Goal: Check status

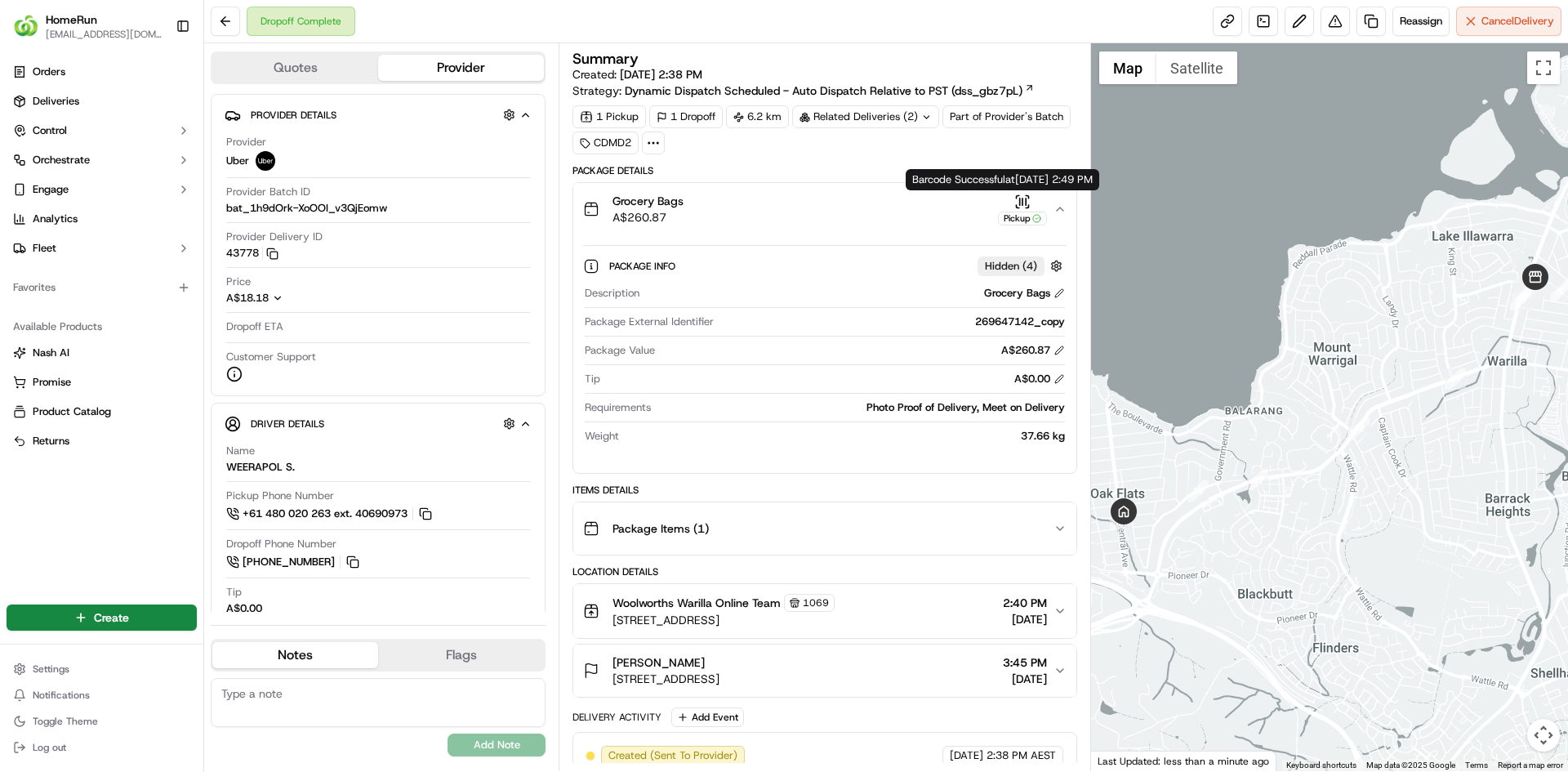
click at [1033, 204] on div "Pickup" at bounding box center [1022, 209] width 49 height 32
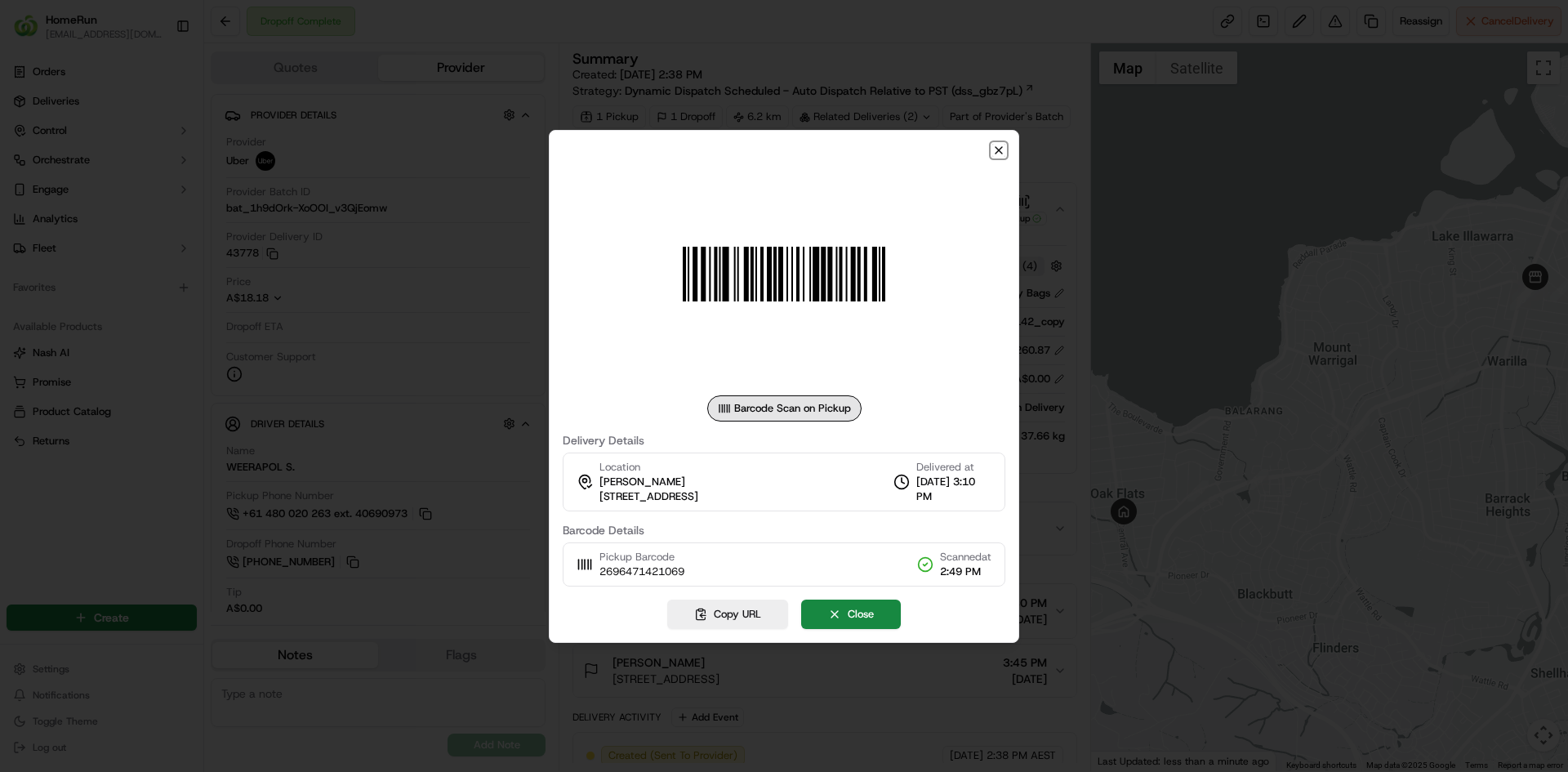
click at [1003, 144] on icon "button" at bounding box center [998, 150] width 13 height 13
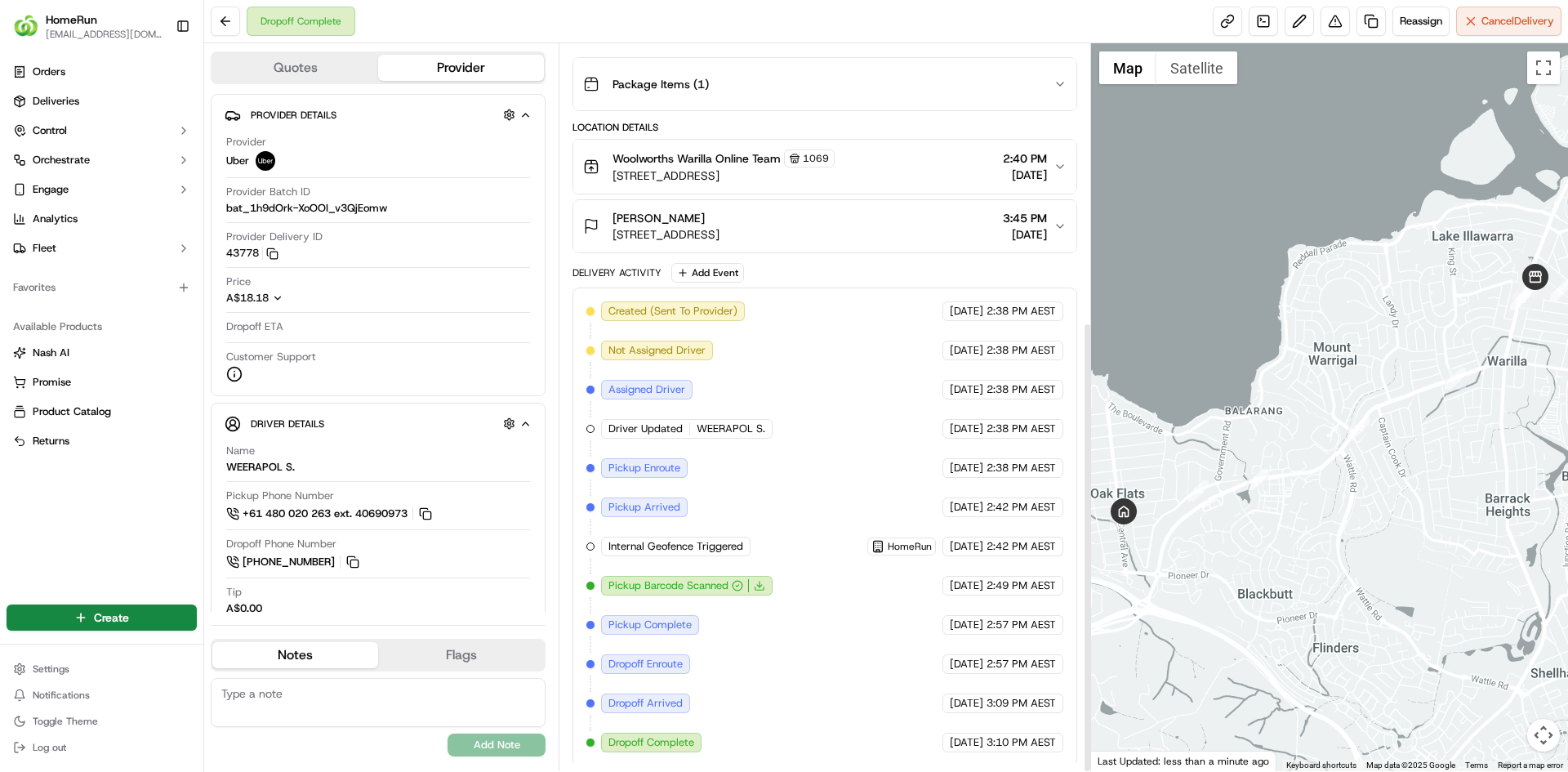
scroll to position [448, 0]
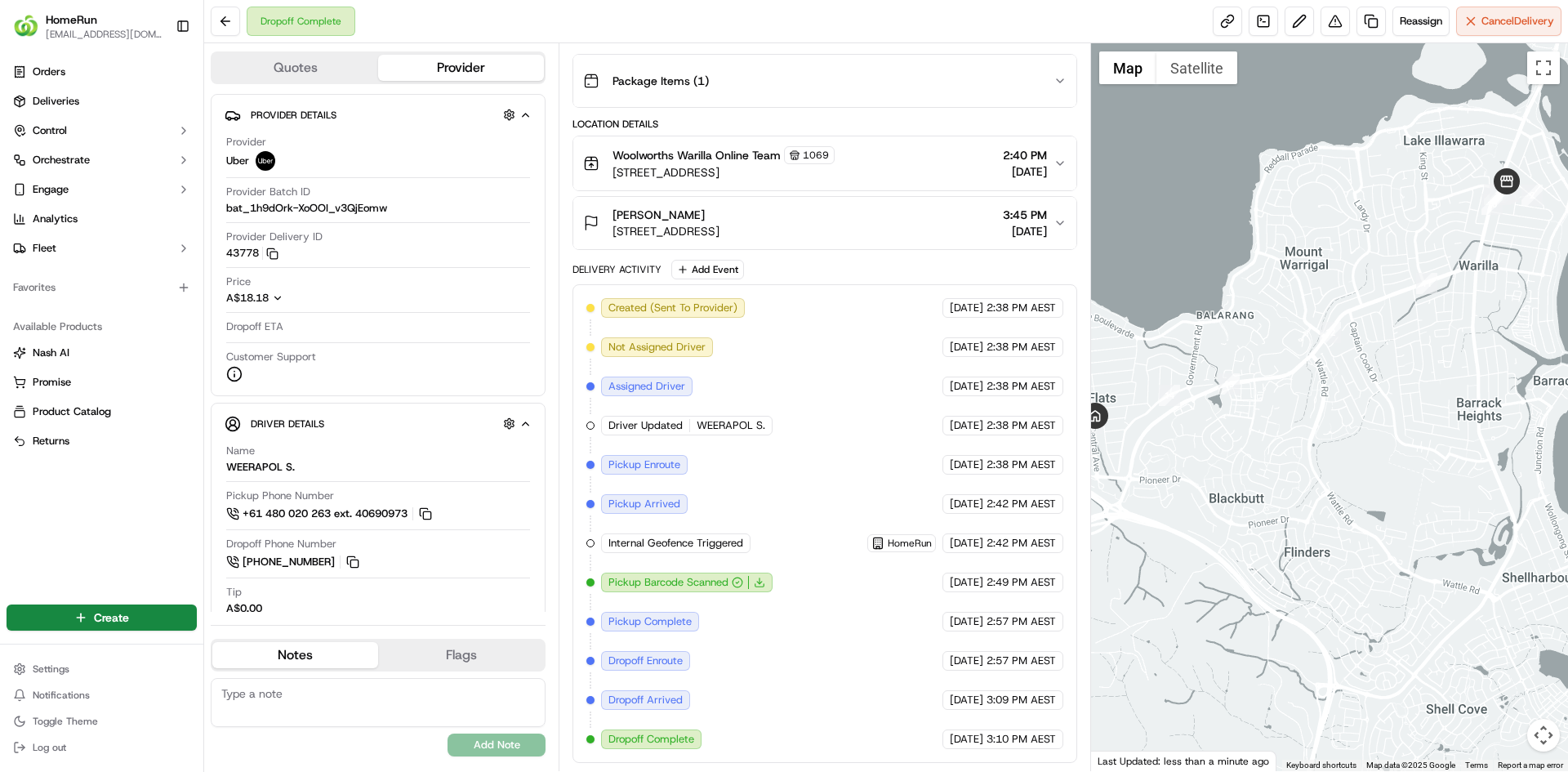
drag, startPoint x: 1203, startPoint y: 440, endPoint x: 1340, endPoint y: 388, distance: 146.5
click at [1340, 388] on div at bounding box center [1330, 407] width 478 height 727
drag, startPoint x: 1260, startPoint y: 403, endPoint x: 1291, endPoint y: 393, distance: 32.6
click at [1291, 393] on div at bounding box center [1330, 407] width 478 height 727
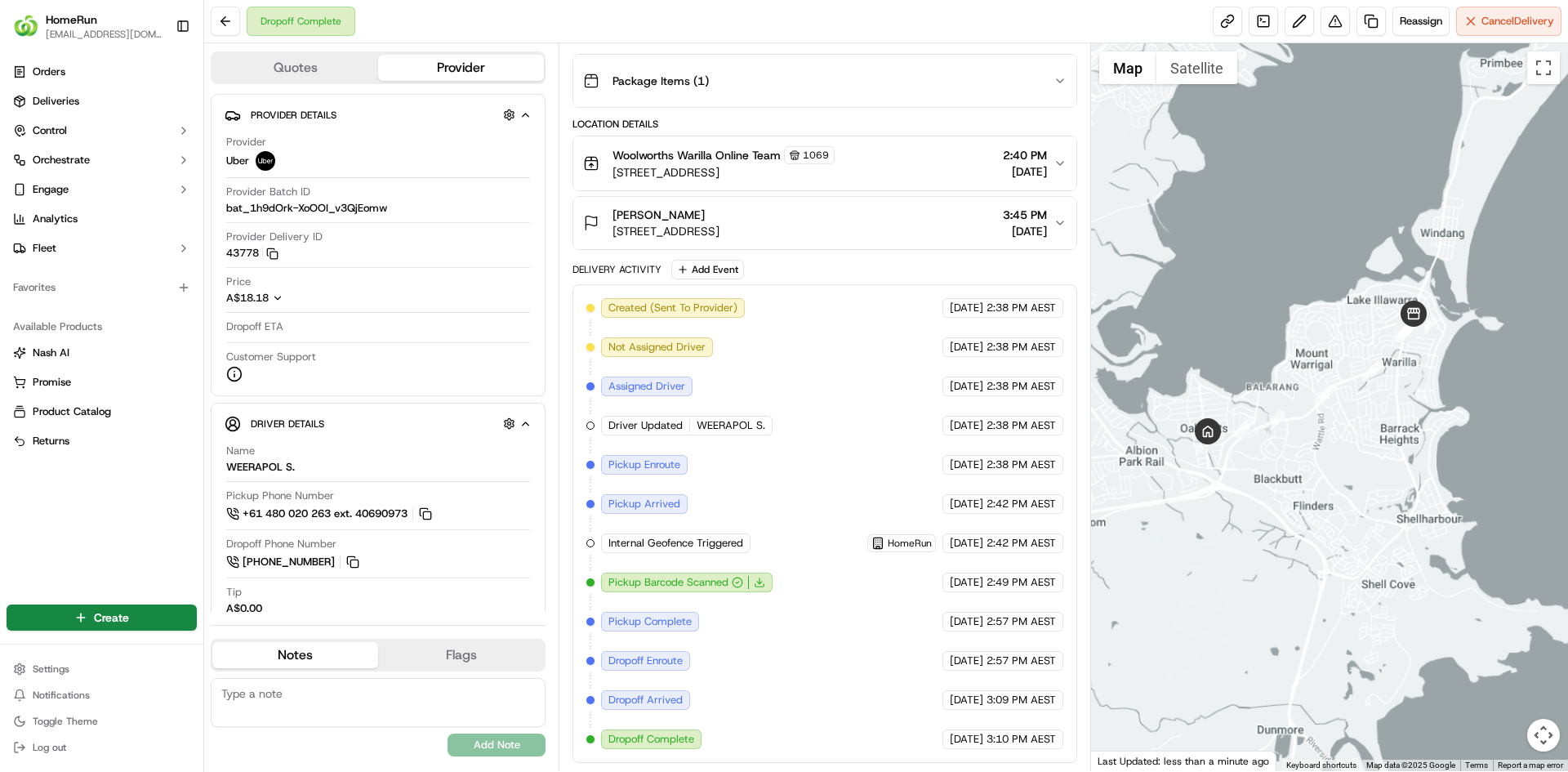
drag, startPoint x: 1303, startPoint y: 333, endPoint x: 1290, endPoint y: 382, distance: 50.7
click at [1290, 382] on div at bounding box center [1330, 407] width 478 height 727
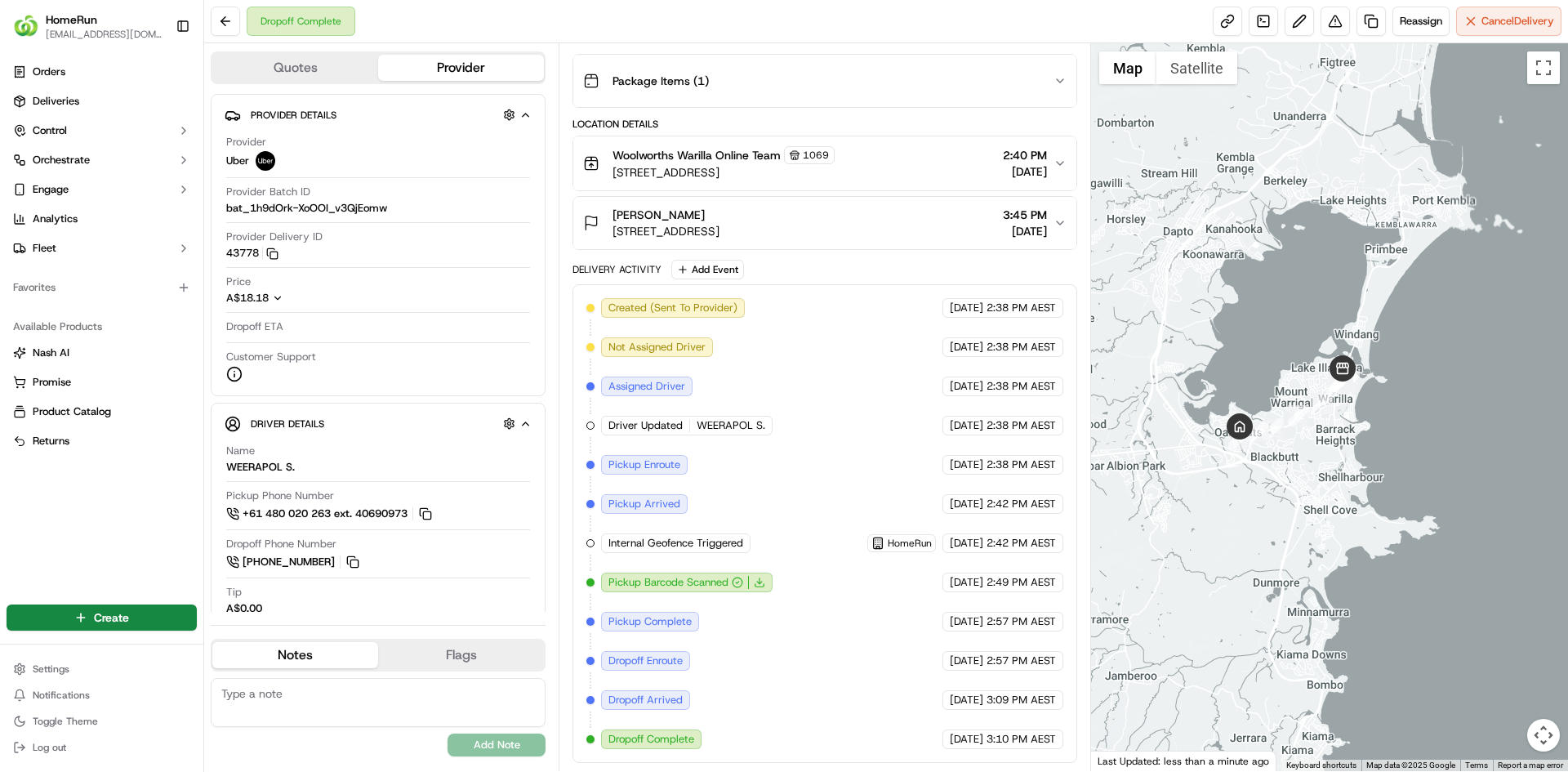
drag, startPoint x: 1297, startPoint y: 335, endPoint x: 1291, endPoint y: 368, distance: 33.5
click at [1291, 368] on div at bounding box center [1330, 407] width 478 height 727
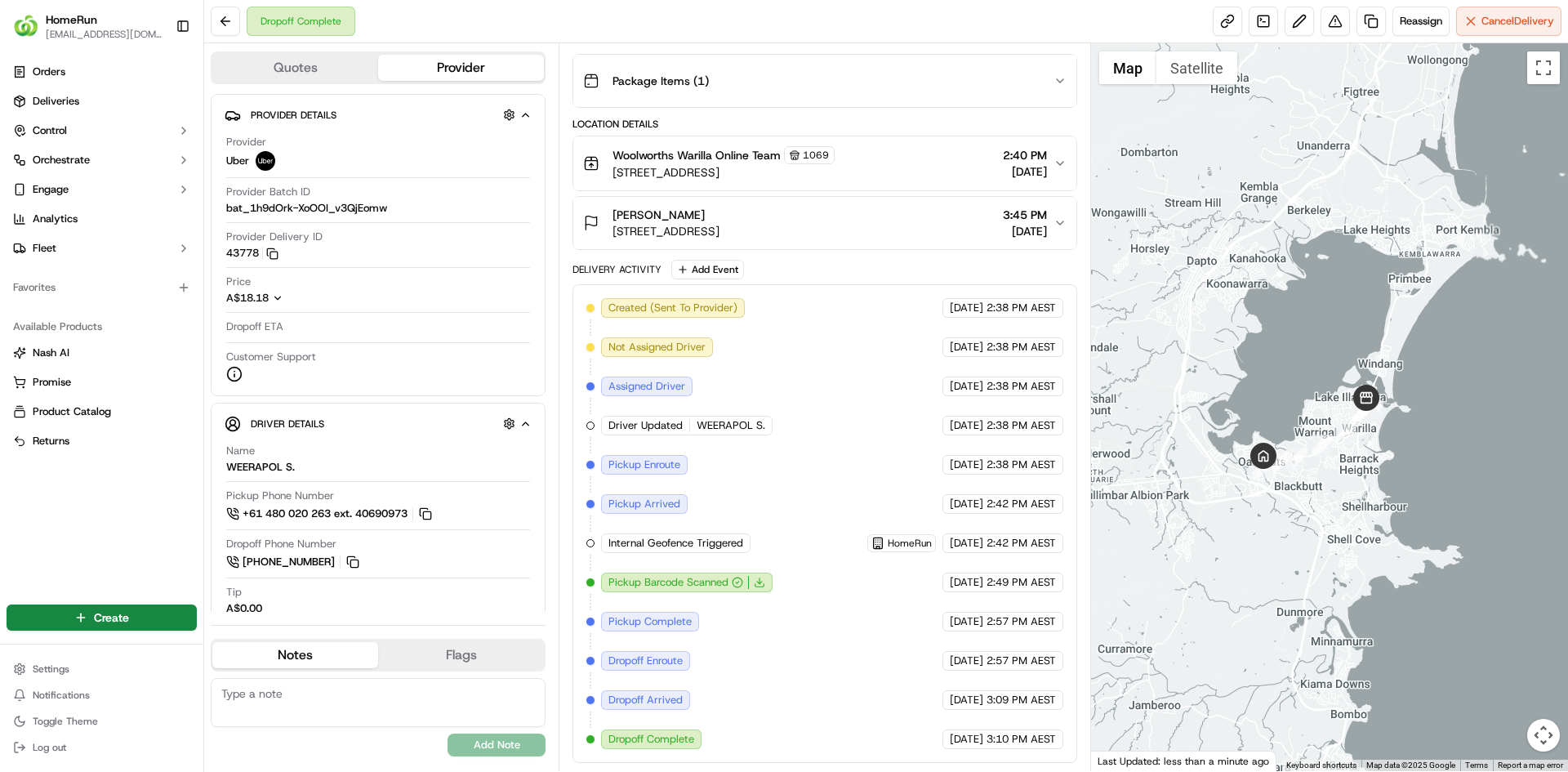
drag, startPoint x: 1325, startPoint y: 387, endPoint x: 1375, endPoint y: 390, distance: 50.1
click at [1375, 390] on div at bounding box center [1330, 407] width 478 height 727
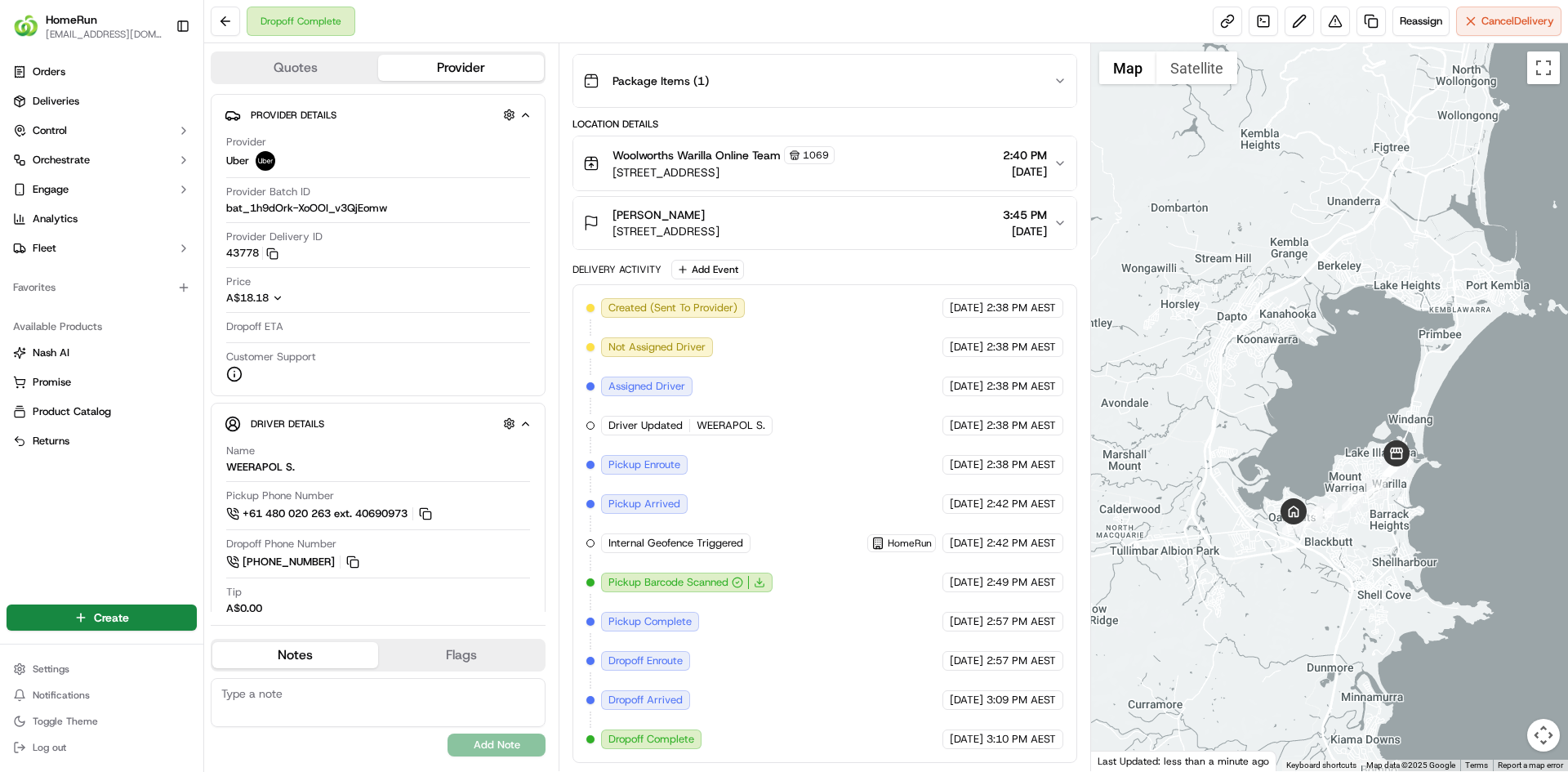
drag, startPoint x: 1375, startPoint y: 390, endPoint x: 1339, endPoint y: 442, distance: 63.2
click at [1339, 442] on div at bounding box center [1330, 407] width 478 height 727
drag, startPoint x: 1349, startPoint y: 449, endPoint x: 1349, endPoint y: 424, distance: 25.0
click at [1349, 424] on div at bounding box center [1330, 407] width 478 height 727
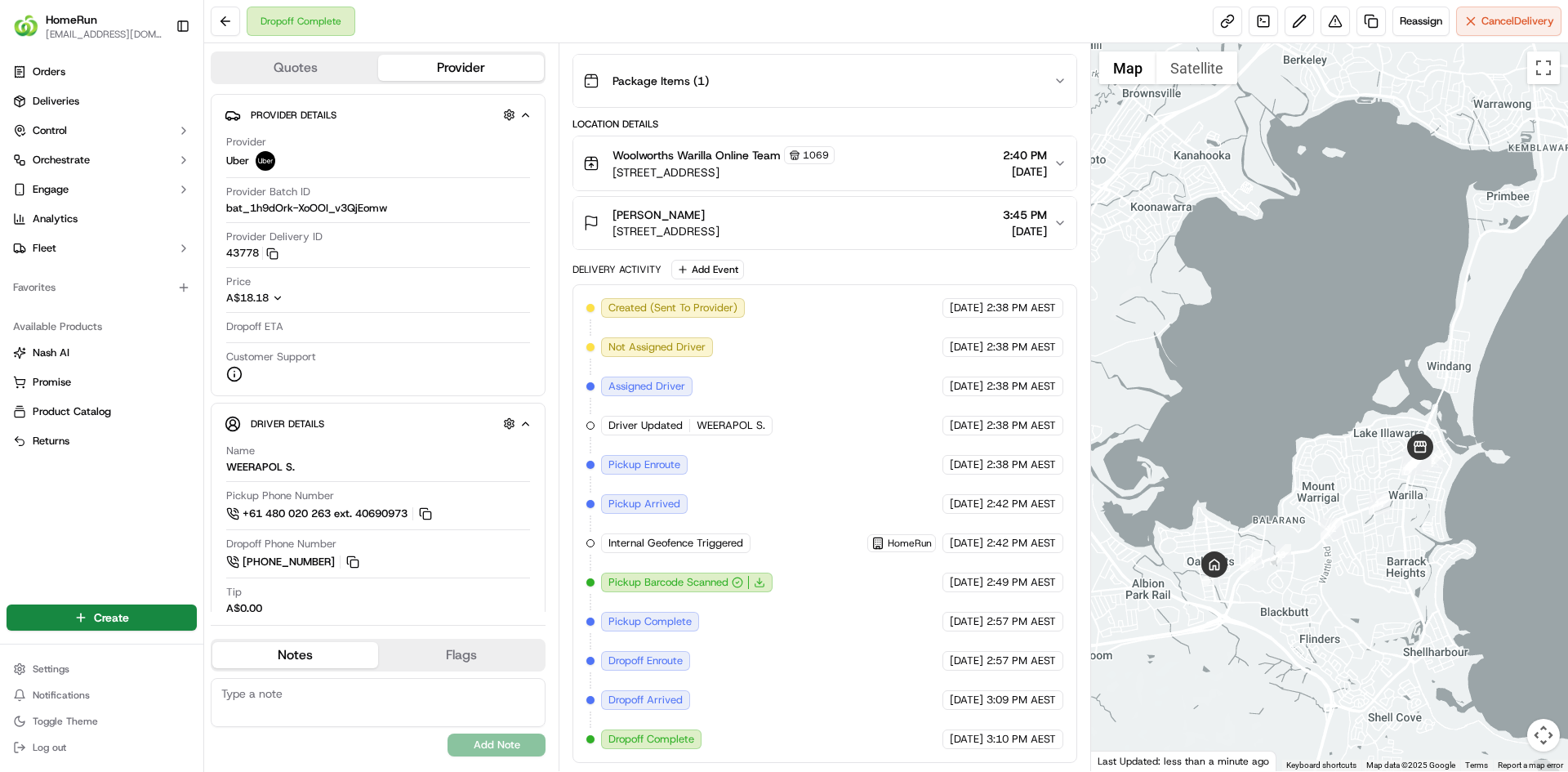
drag, startPoint x: 1352, startPoint y: 402, endPoint x: 1322, endPoint y: 446, distance: 53.3
click at [1322, 446] on div at bounding box center [1330, 407] width 478 height 727
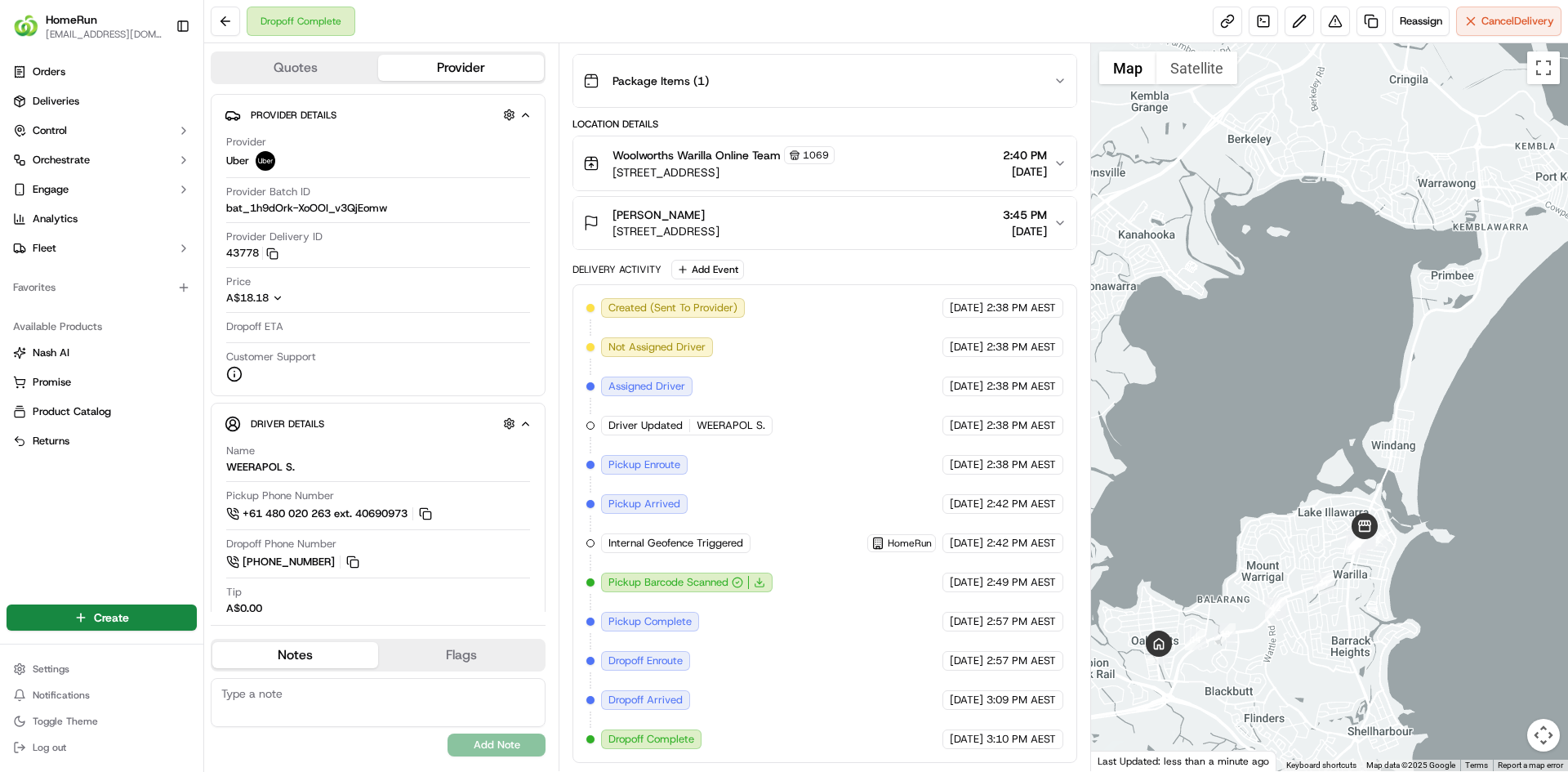
drag, startPoint x: 1352, startPoint y: 390, endPoint x: 1312, endPoint y: 442, distance: 65.6
click at [1312, 442] on div at bounding box center [1330, 407] width 478 height 727
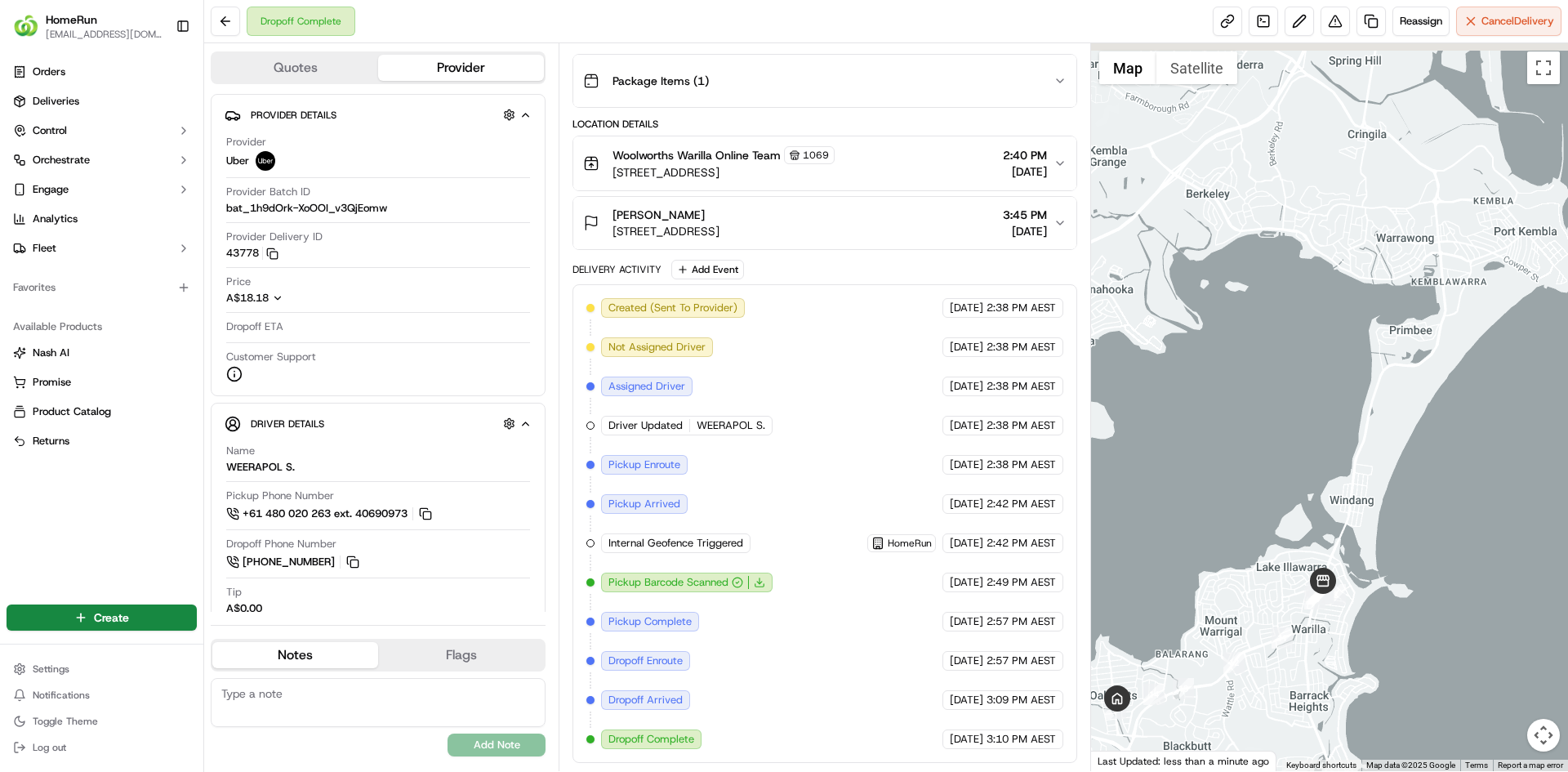
drag, startPoint x: 1379, startPoint y: 333, endPoint x: 1351, endPoint y: 379, distance: 53.9
click at [1351, 379] on div at bounding box center [1330, 407] width 478 height 727
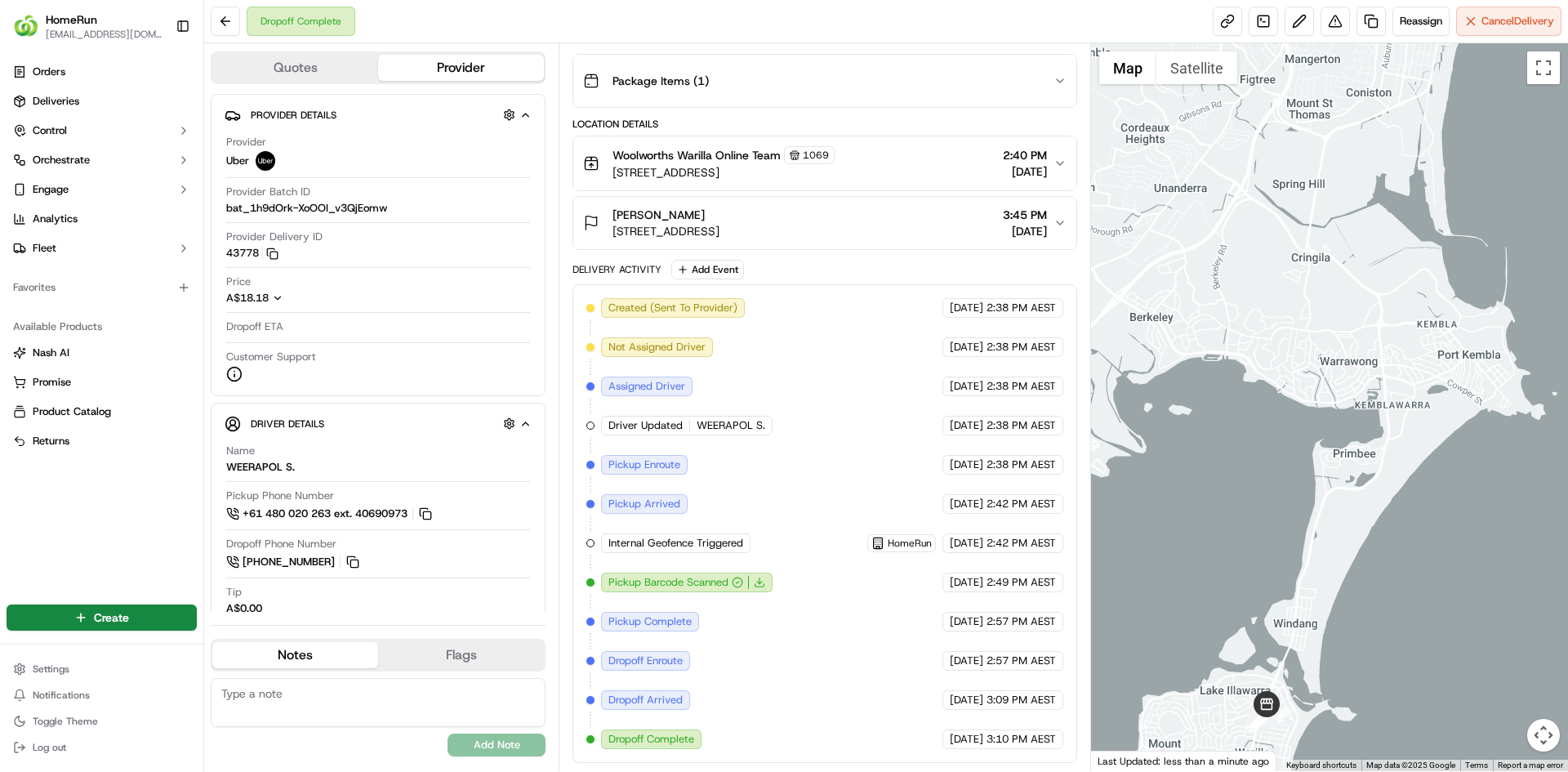
drag, startPoint x: 1375, startPoint y: 280, endPoint x: 1363, endPoint y: 322, distance: 43.7
click at [1363, 322] on div at bounding box center [1330, 407] width 478 height 727
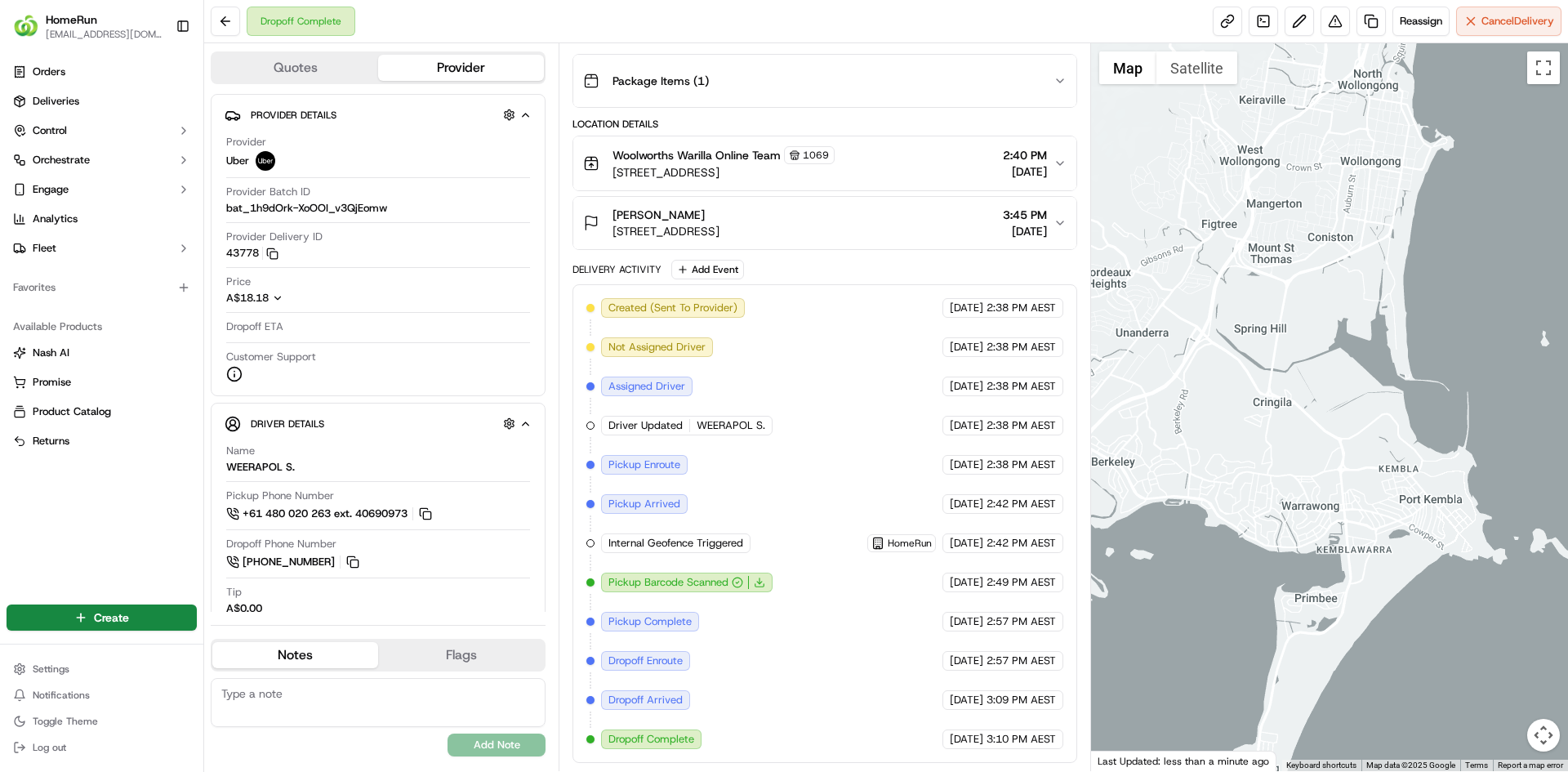
drag, startPoint x: 1336, startPoint y: 263, endPoint x: 1377, endPoint y: 210, distance: 67.0
click at [1377, 210] on div at bounding box center [1330, 407] width 478 height 727
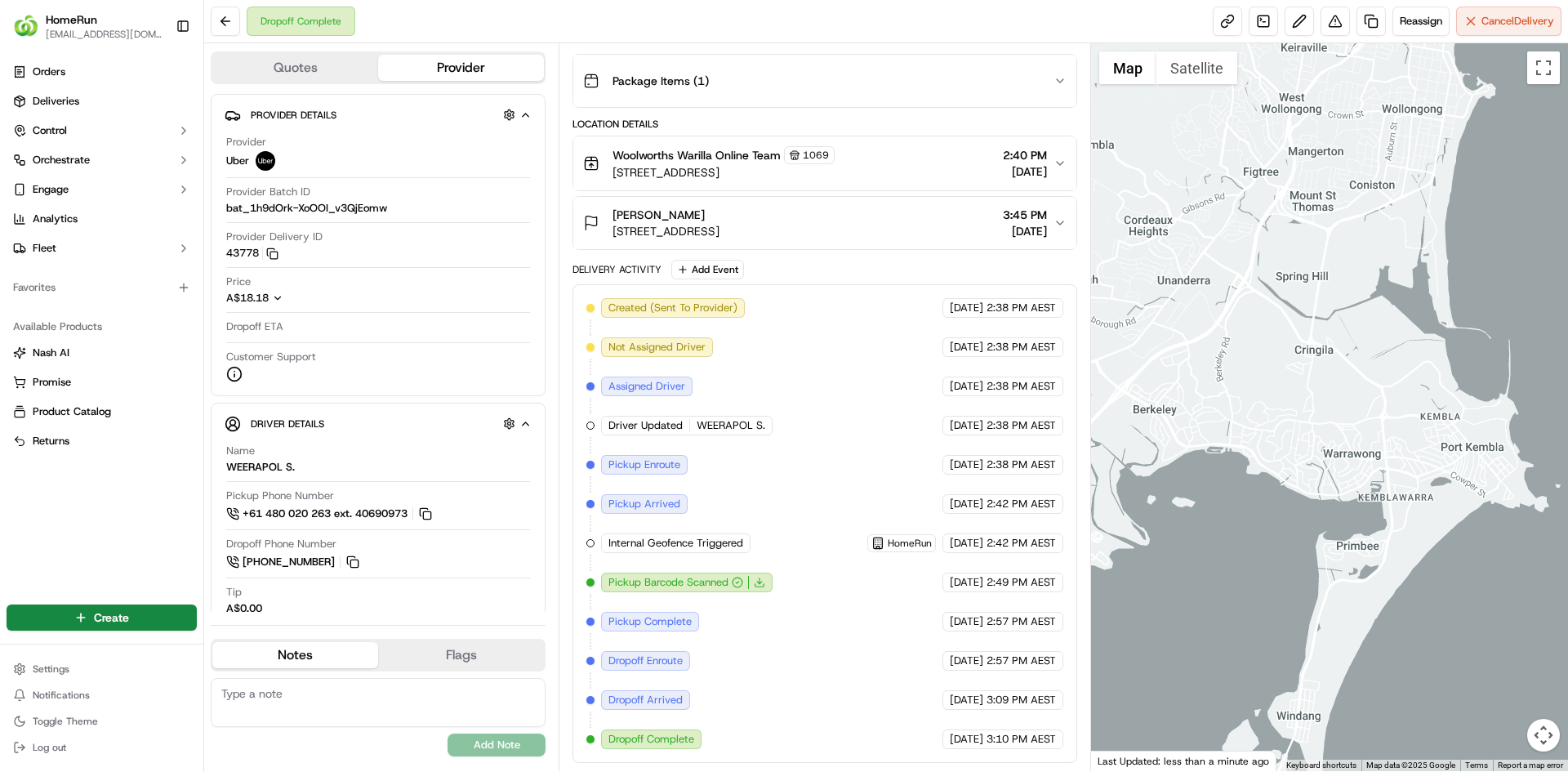
drag, startPoint x: 1301, startPoint y: 338, endPoint x: 1409, endPoint y: 258, distance: 134.4
click at [1409, 258] on div at bounding box center [1330, 407] width 478 height 727
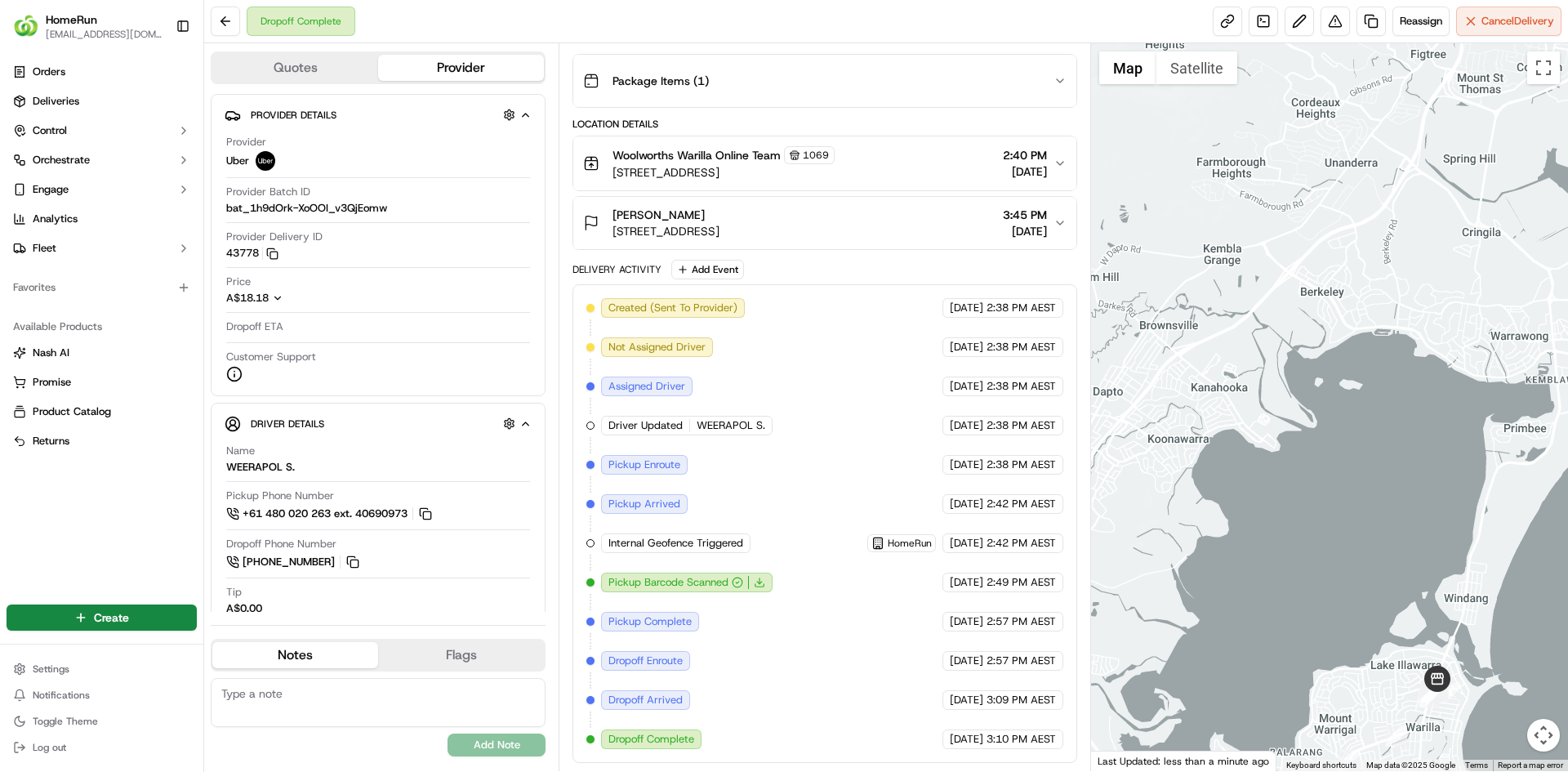
drag, startPoint x: 1330, startPoint y: 337, endPoint x: 1310, endPoint y: 317, distance: 28.3
click at [1310, 317] on div at bounding box center [1330, 407] width 478 height 727
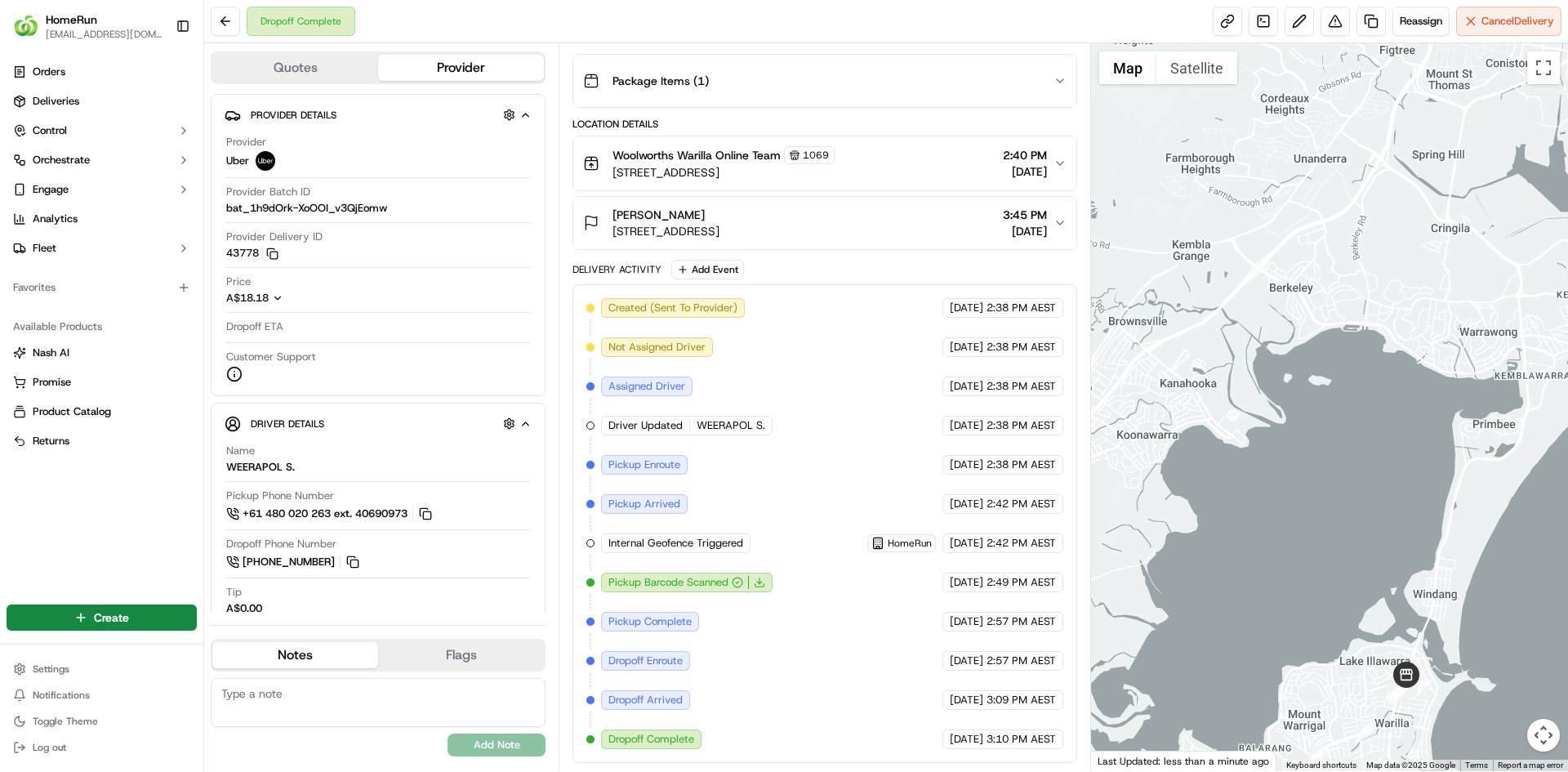
drag, startPoint x: 1338, startPoint y: 306, endPoint x: 1324, endPoint y: 306, distance: 14.0
click at [1324, 306] on div at bounding box center [1330, 407] width 478 height 727
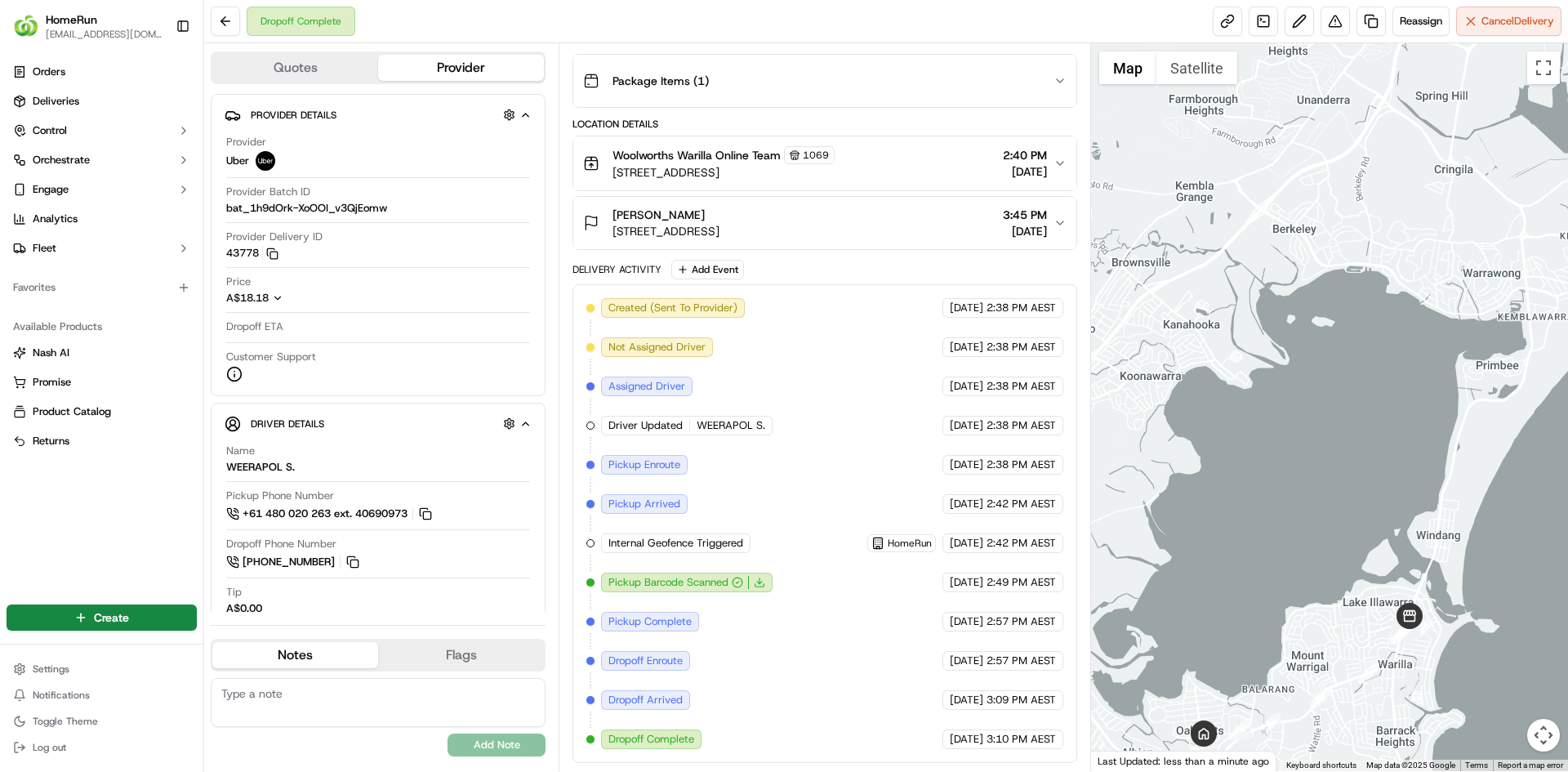
drag, startPoint x: 1445, startPoint y: 336, endPoint x: 1454, endPoint y: 275, distance: 61.7
click at [1454, 270] on div at bounding box center [1330, 407] width 478 height 727
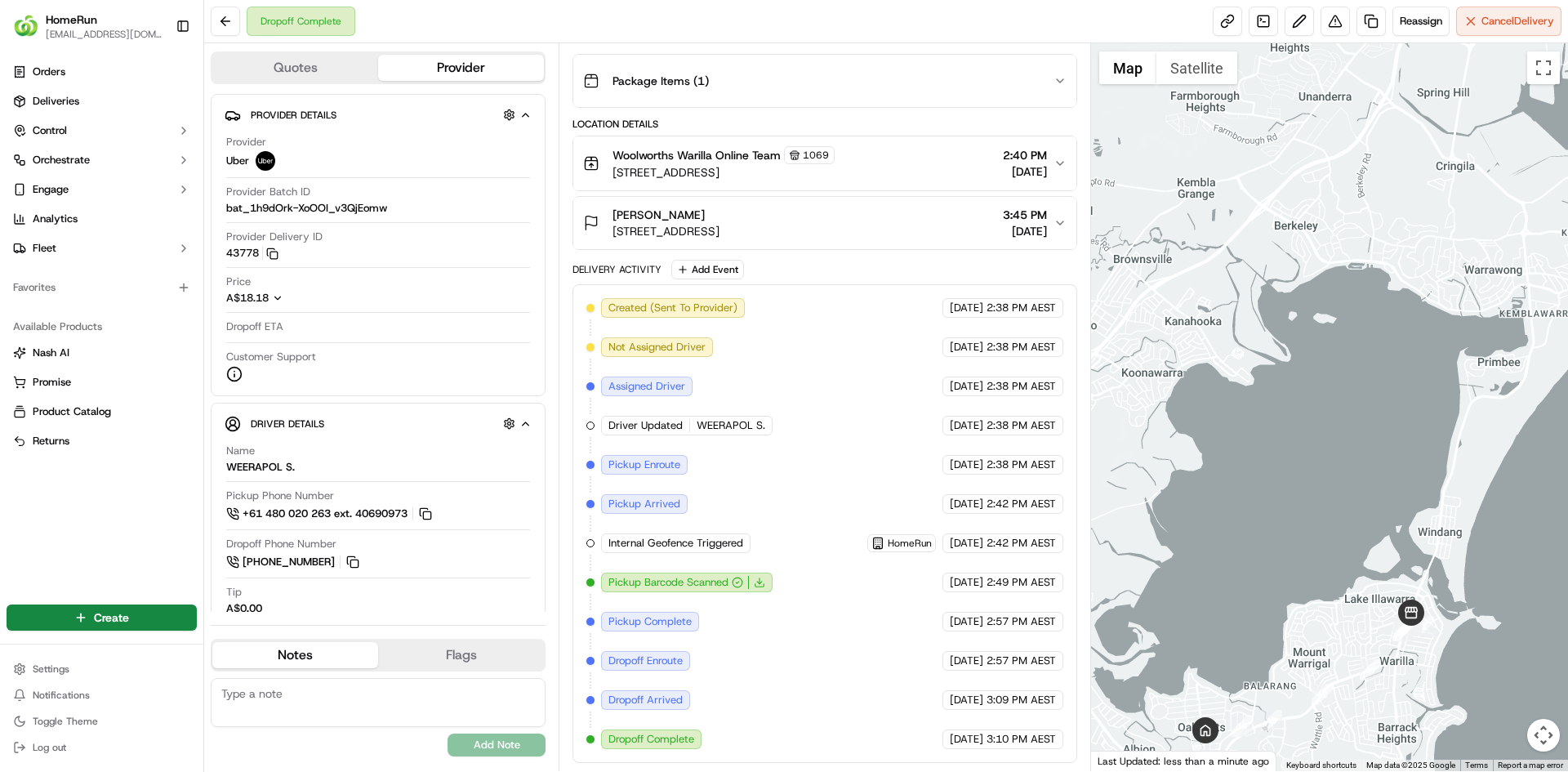
drag, startPoint x: 1347, startPoint y: 554, endPoint x: 1472, endPoint y: 461, distance: 155.8
click at [1476, 464] on div at bounding box center [1330, 407] width 478 height 727
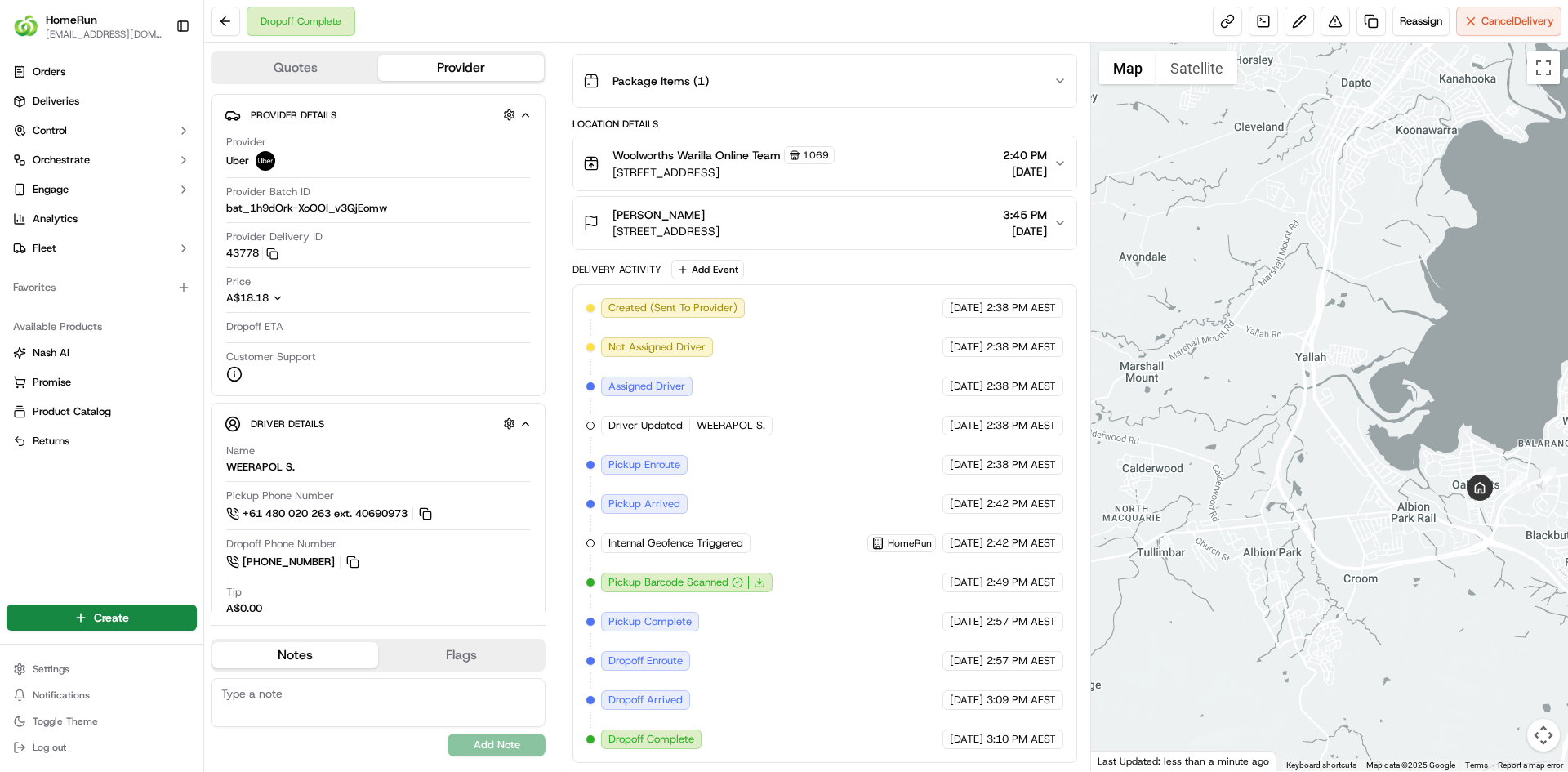
drag, startPoint x: 1272, startPoint y: 388, endPoint x: 1243, endPoint y: 389, distance: 29.0
click at [1243, 389] on div at bounding box center [1330, 407] width 478 height 727
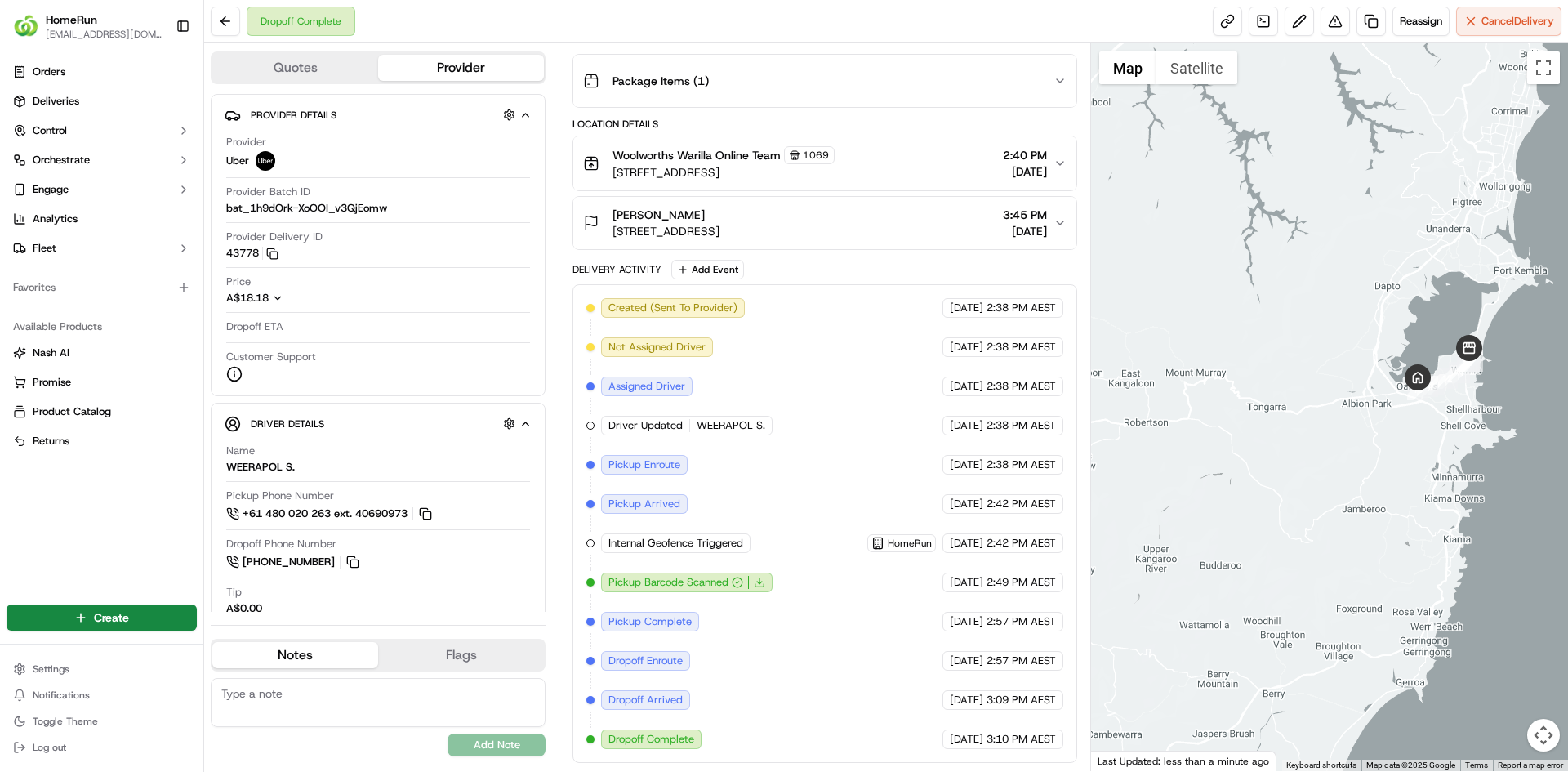
drag, startPoint x: 1231, startPoint y: 572, endPoint x: 1331, endPoint y: 452, distance: 156.2
click at [1331, 452] on div at bounding box center [1330, 407] width 478 height 727
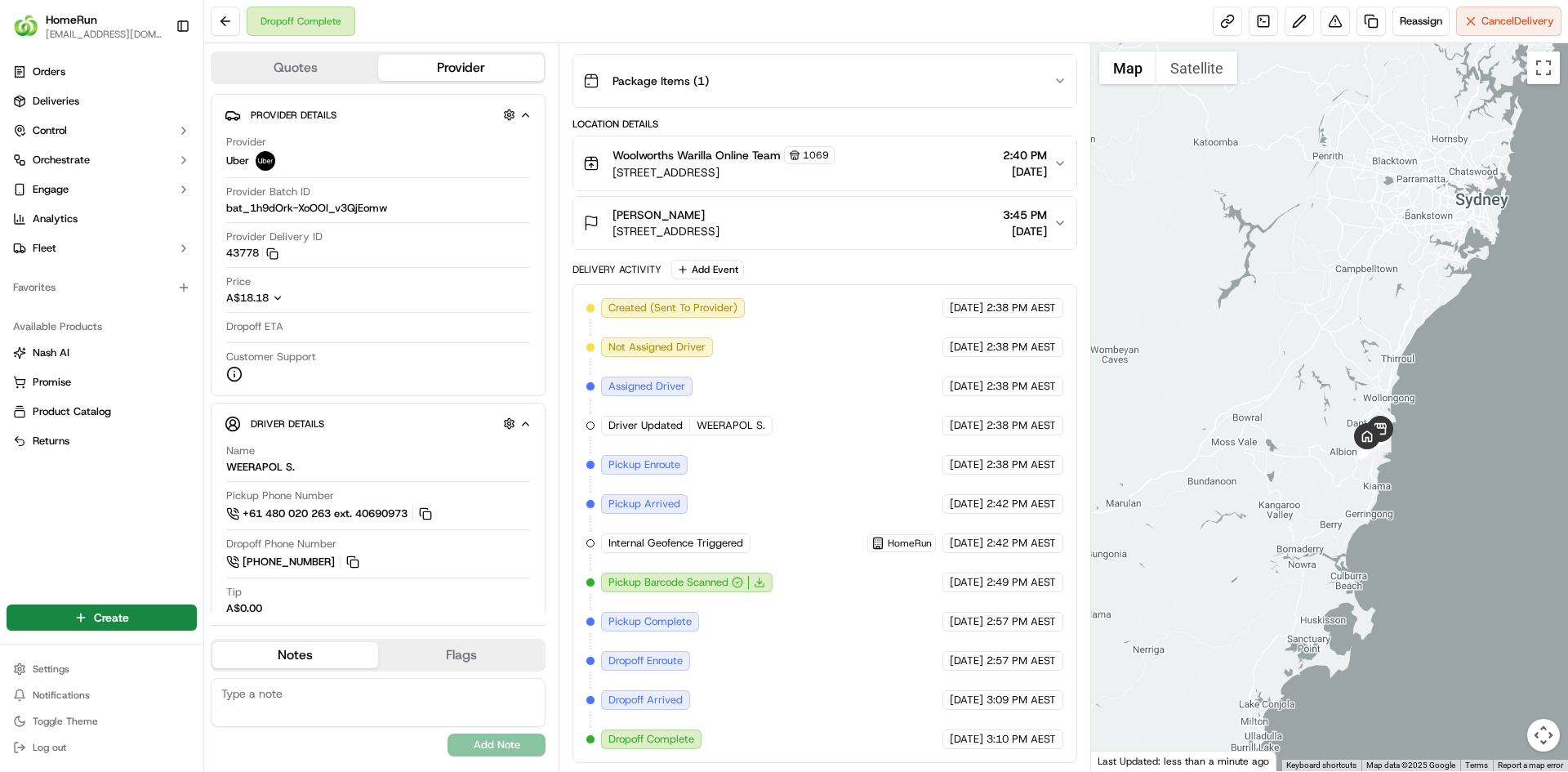
drag, startPoint x: 1377, startPoint y: 283, endPoint x: 1472, endPoint y: 275, distance: 95.3
click at [1398, 318] on div at bounding box center [1330, 407] width 478 height 727
drag, startPoint x: 1313, startPoint y: 472, endPoint x: 1448, endPoint y: 351, distance: 181.3
click at [1448, 351] on div at bounding box center [1330, 407] width 478 height 727
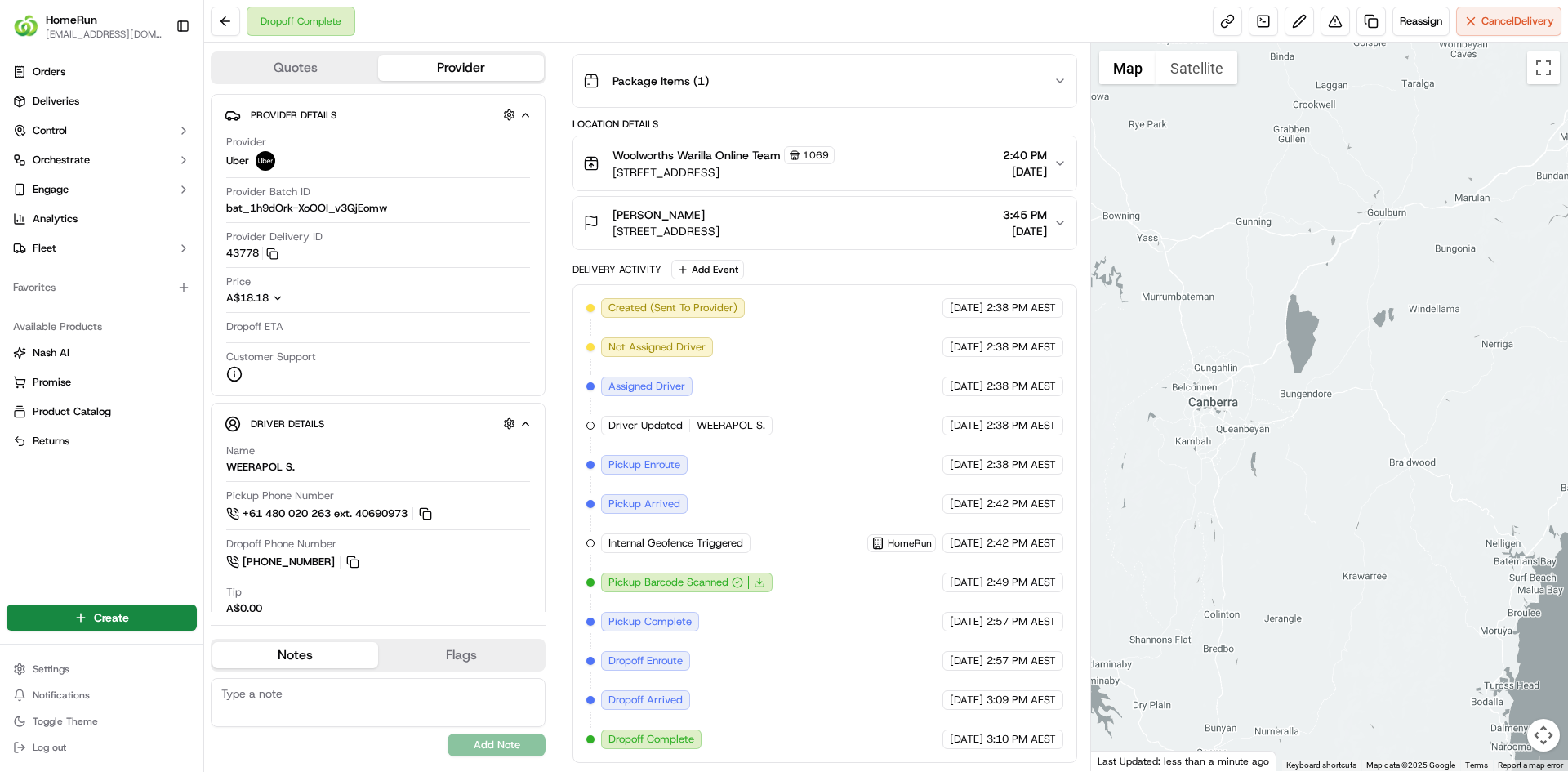
click at [1368, 372] on div at bounding box center [1330, 407] width 478 height 727
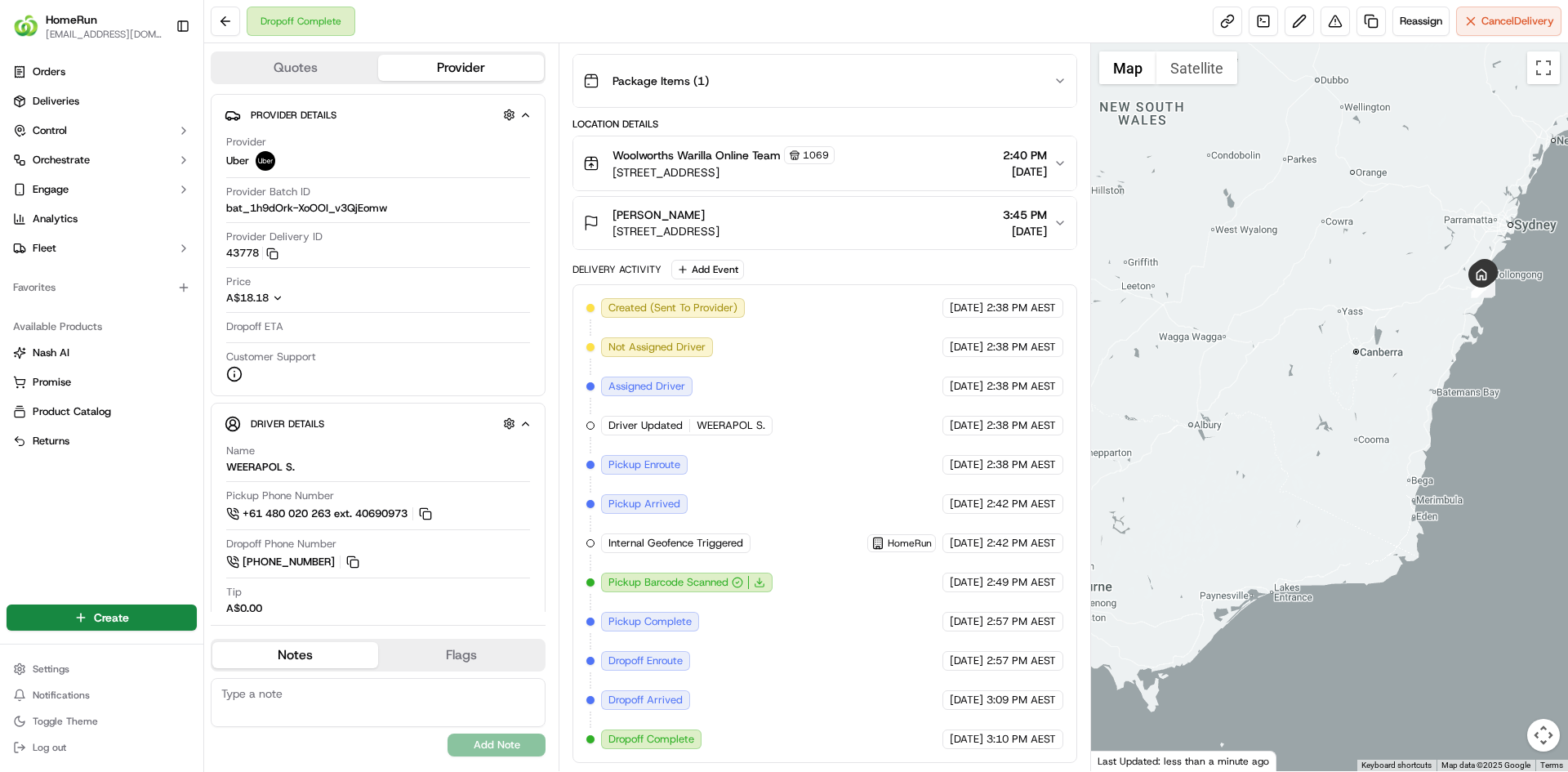
drag, startPoint x: 1234, startPoint y: 503, endPoint x: 1373, endPoint y: 406, distance: 169.5
click at [1373, 406] on div at bounding box center [1330, 407] width 478 height 727
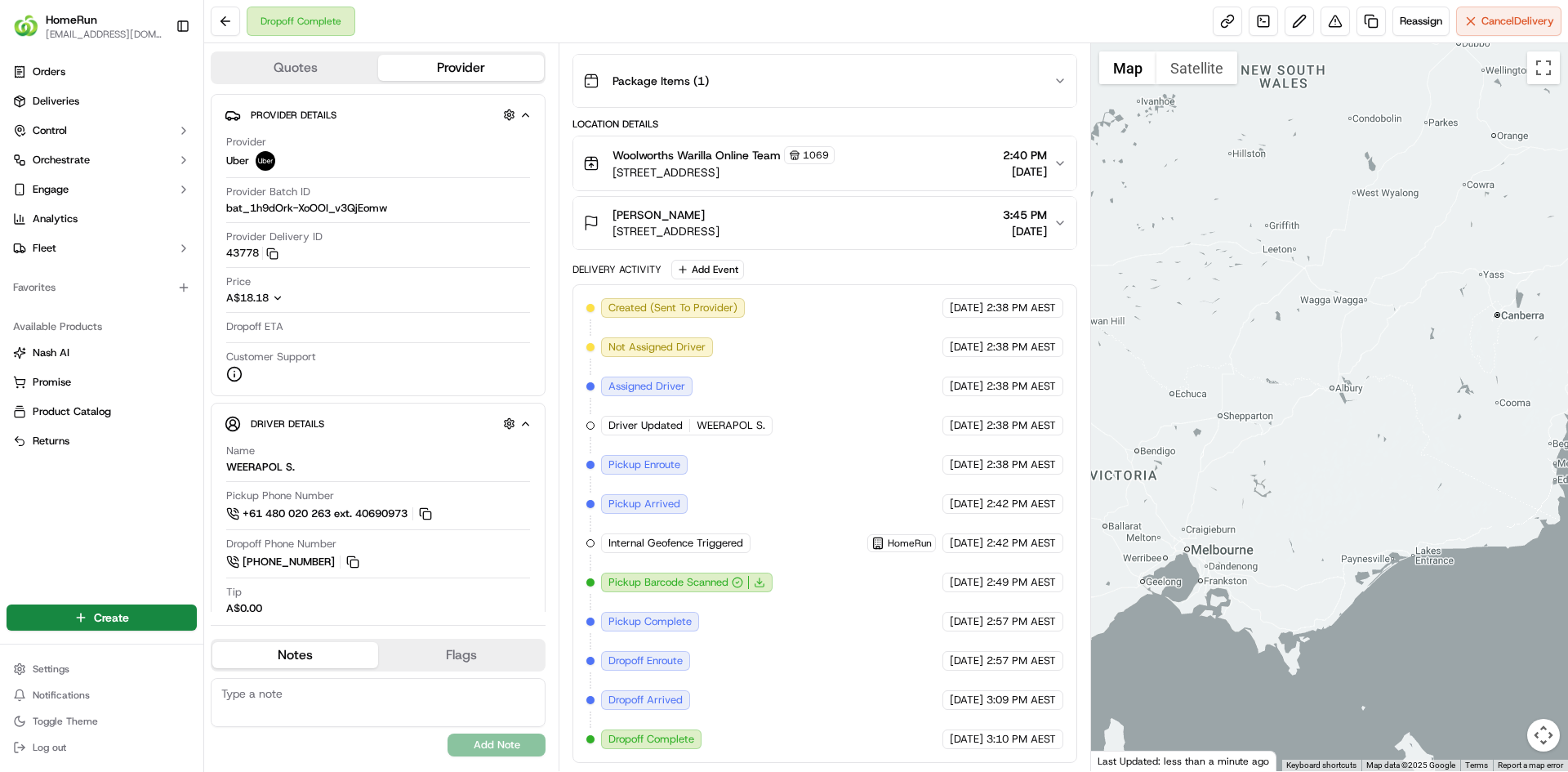
drag, startPoint x: 1306, startPoint y: 380, endPoint x: 1274, endPoint y: 455, distance: 81.5
click at [1274, 455] on div at bounding box center [1330, 407] width 478 height 727
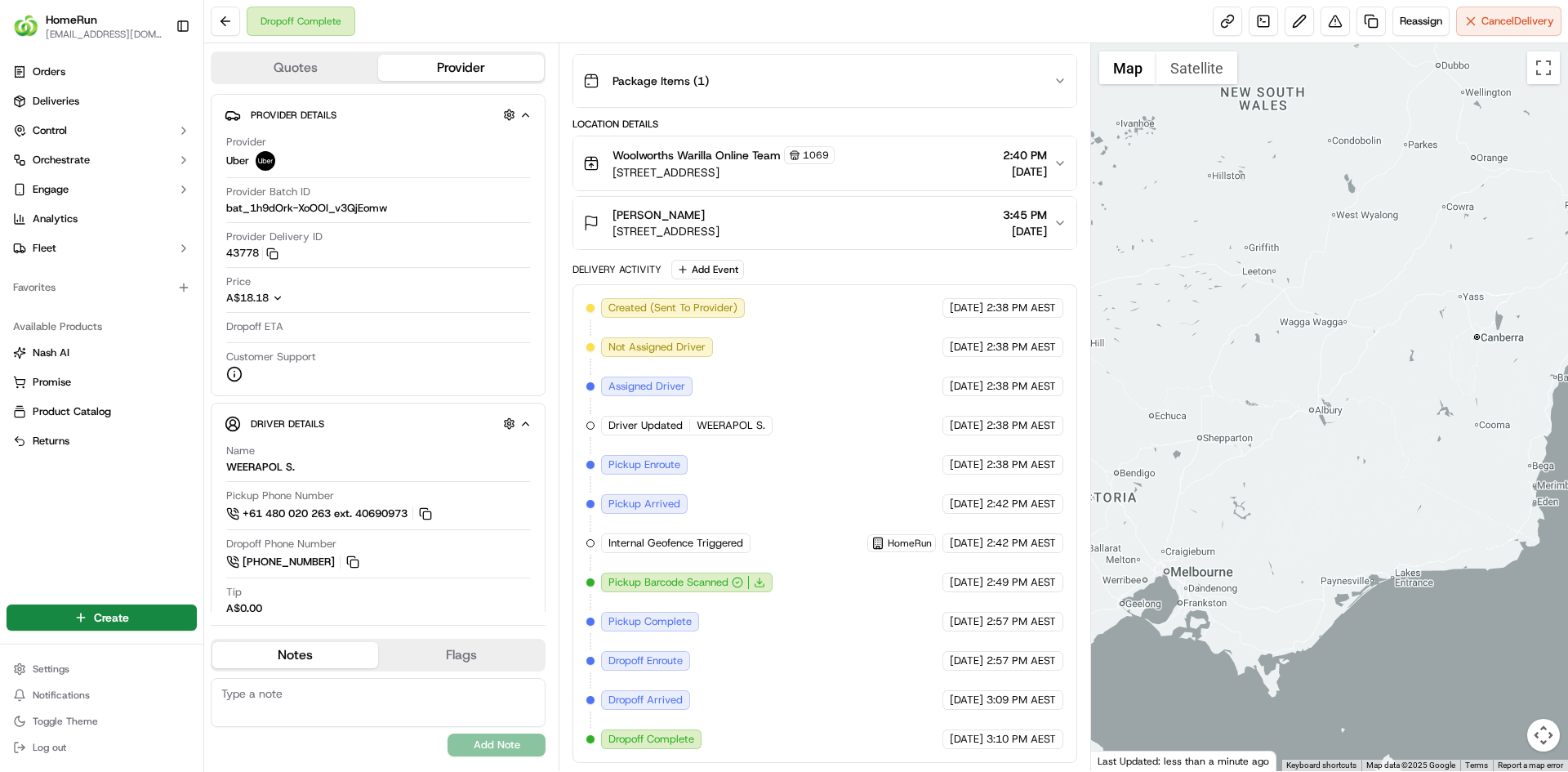
drag, startPoint x: 1341, startPoint y: 361, endPoint x: 1266, endPoint y: 432, distance: 103.3
click at [1258, 445] on div at bounding box center [1330, 407] width 478 height 727
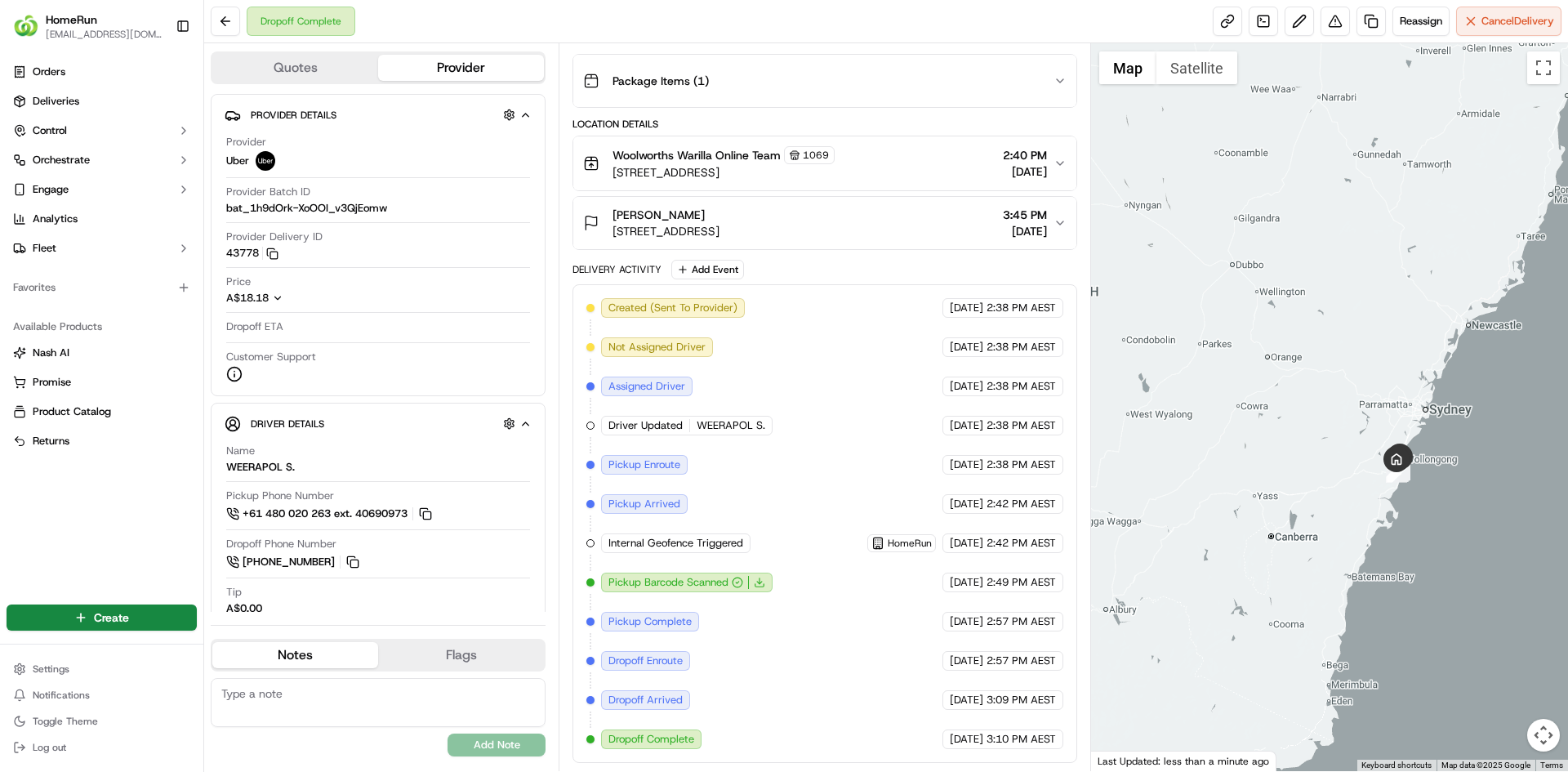
click at [1304, 403] on div at bounding box center [1330, 407] width 478 height 727
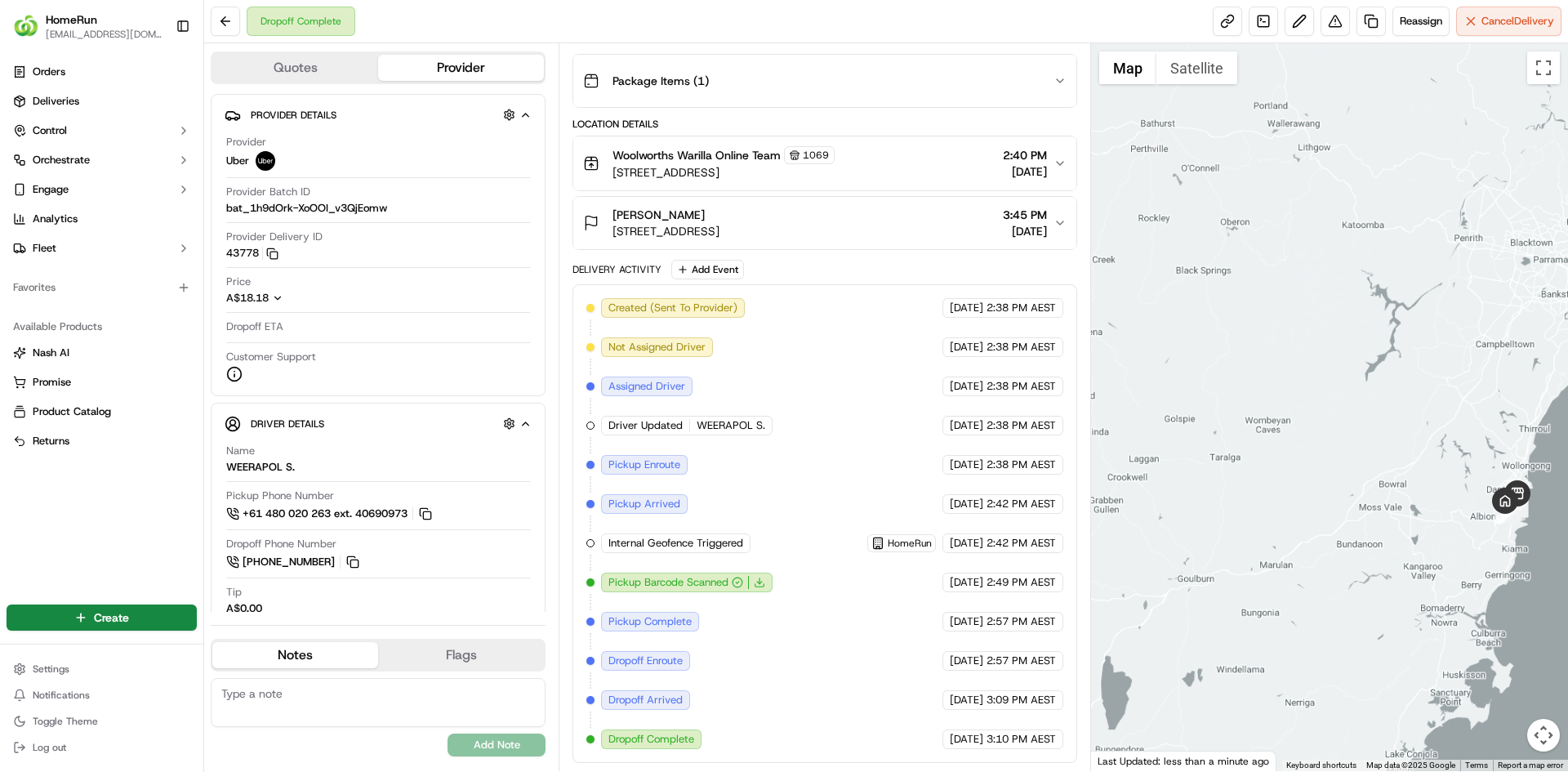
drag, startPoint x: 1421, startPoint y: 499, endPoint x: 1277, endPoint y: 376, distance: 189.4
click at [1277, 376] on div at bounding box center [1330, 407] width 478 height 727
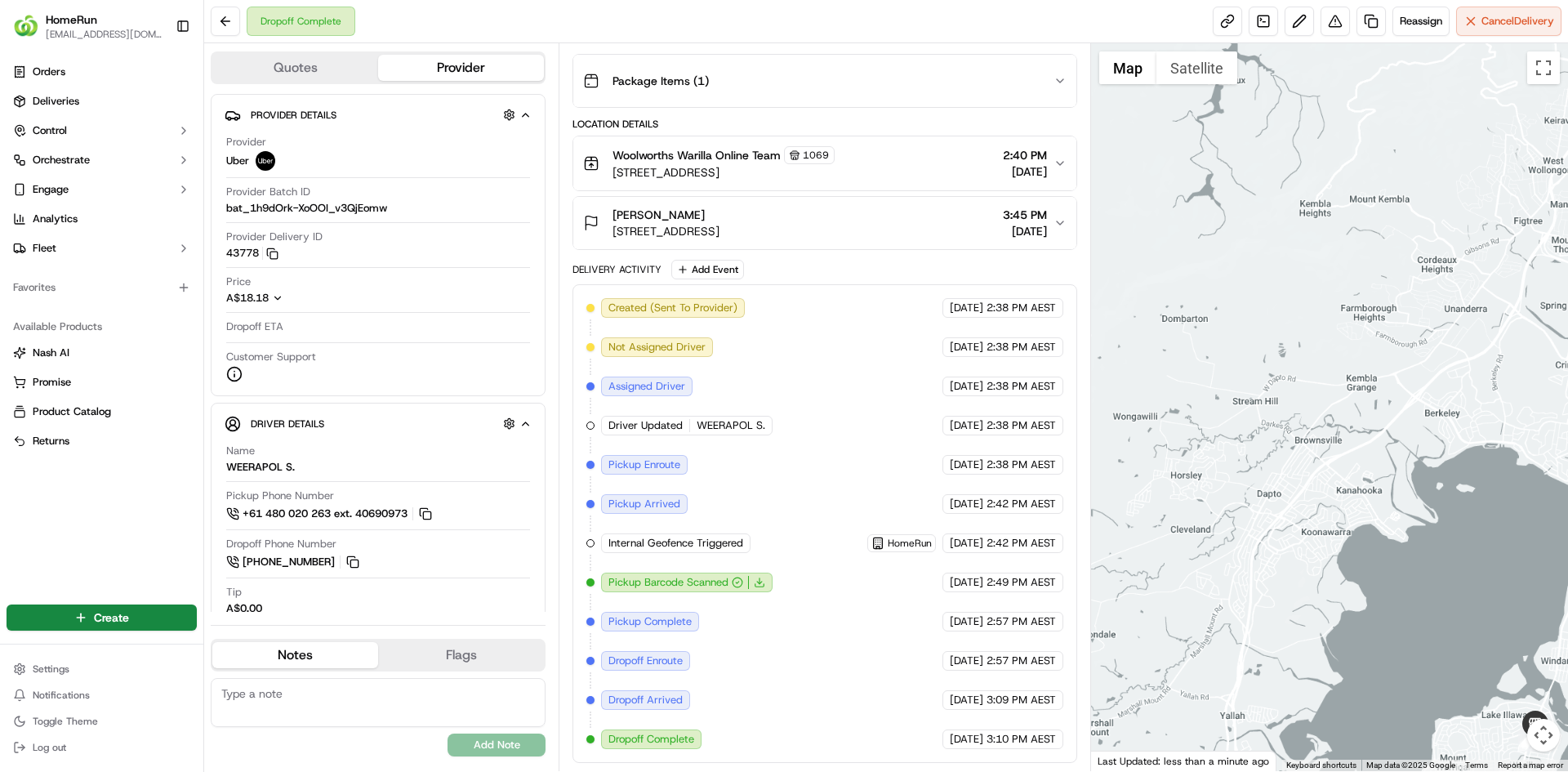
drag, startPoint x: 1387, startPoint y: 496, endPoint x: 1333, endPoint y: 218, distance: 283.2
click at [1333, 218] on div at bounding box center [1330, 407] width 478 height 727
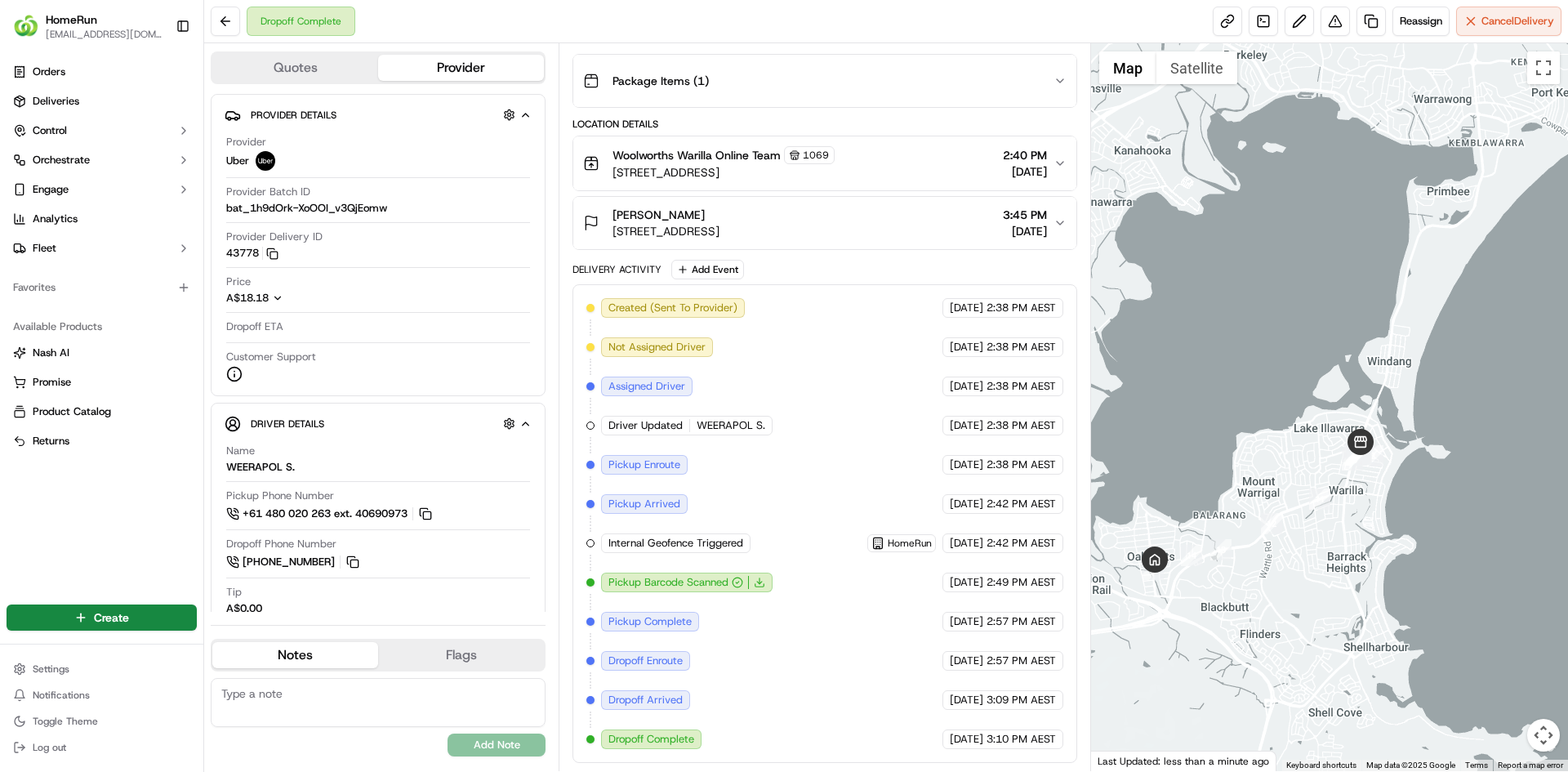
drag, startPoint x: 1205, startPoint y: 349, endPoint x: 1213, endPoint y: 311, distance: 38.8
click at [1170, 328] on div at bounding box center [1330, 407] width 478 height 727
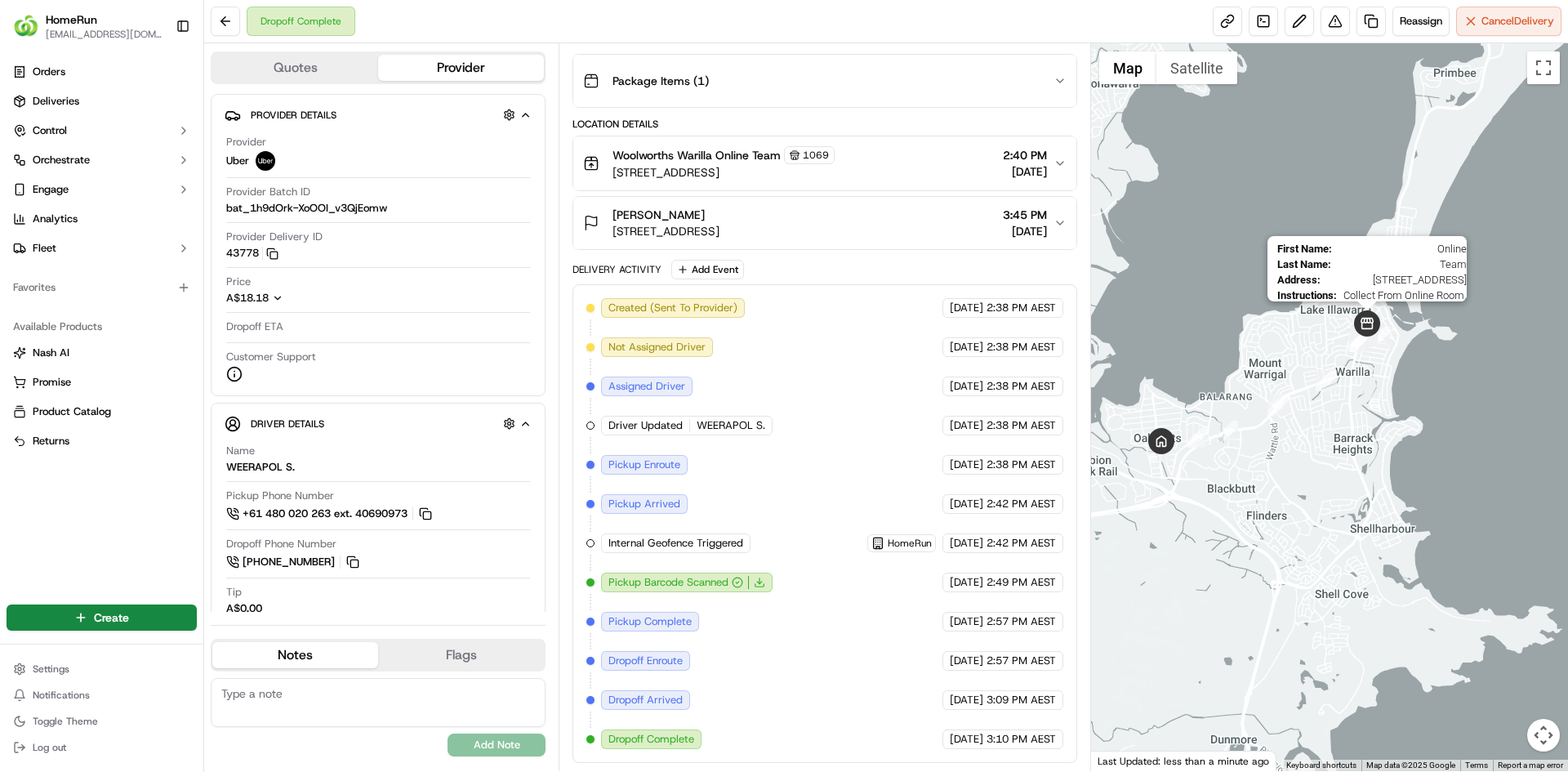
drag, startPoint x: 1194, startPoint y: 347, endPoint x: 1380, endPoint y: 313, distance: 189.1
click at [1375, 313] on img at bounding box center [1366, 323] width 26 height 26
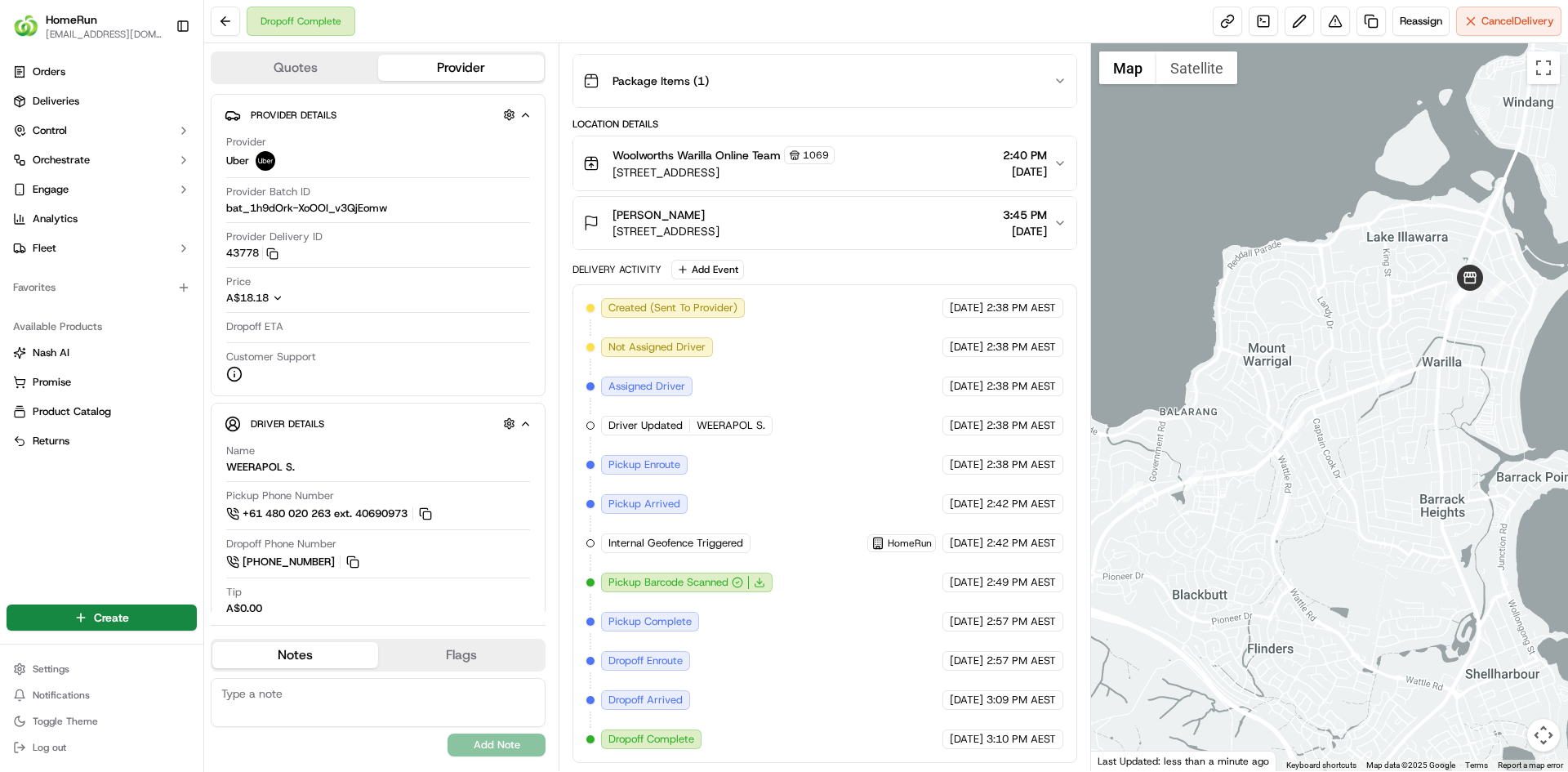
drag, startPoint x: 1301, startPoint y: 368, endPoint x: 1396, endPoint y: 316, distance: 108.3
click at [1396, 316] on div at bounding box center [1330, 407] width 478 height 727
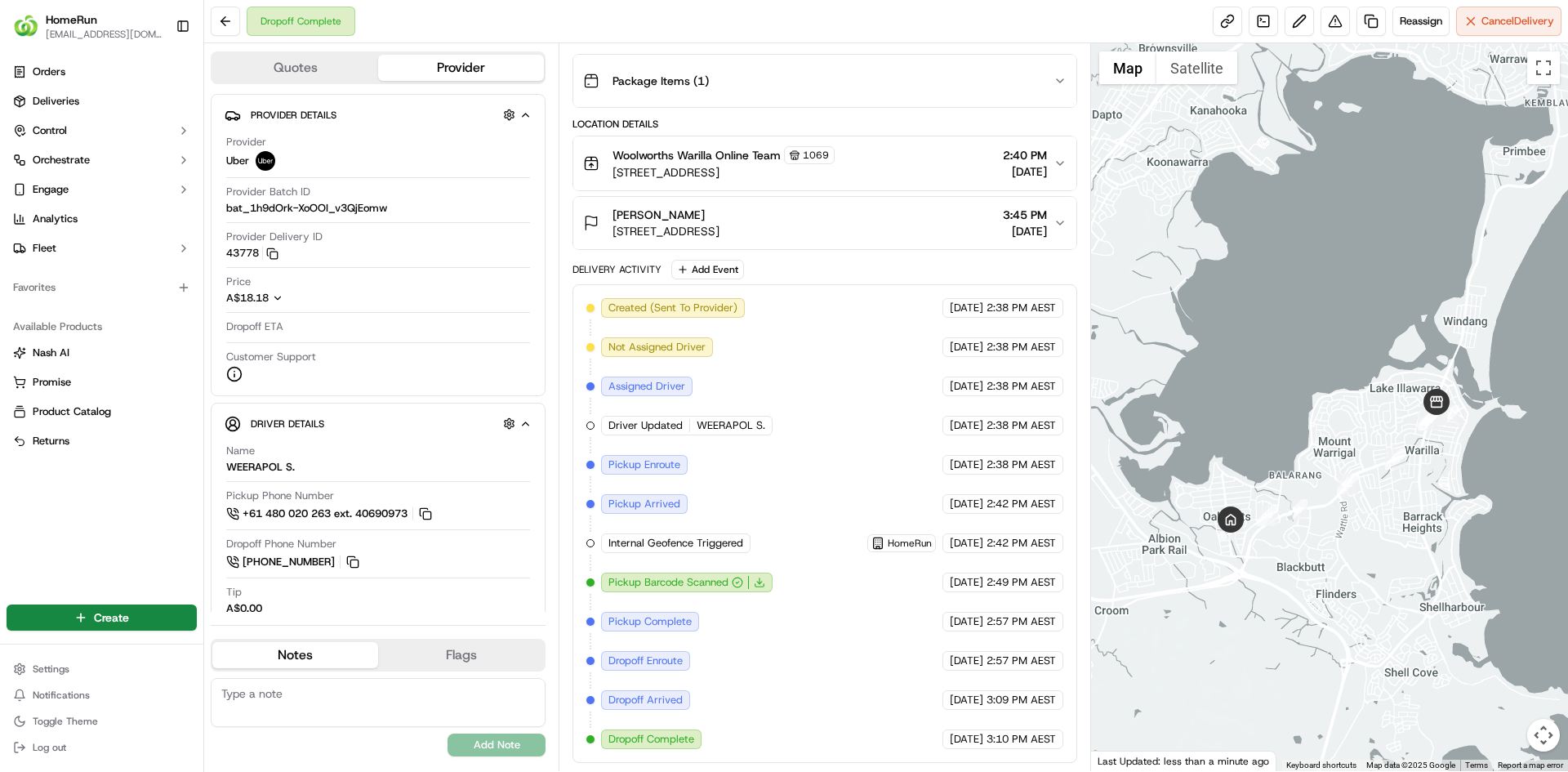
drag, startPoint x: 1351, startPoint y: 316, endPoint x: 1360, endPoint y: 428, distance: 112.4
click at [1360, 428] on div at bounding box center [1330, 407] width 478 height 727
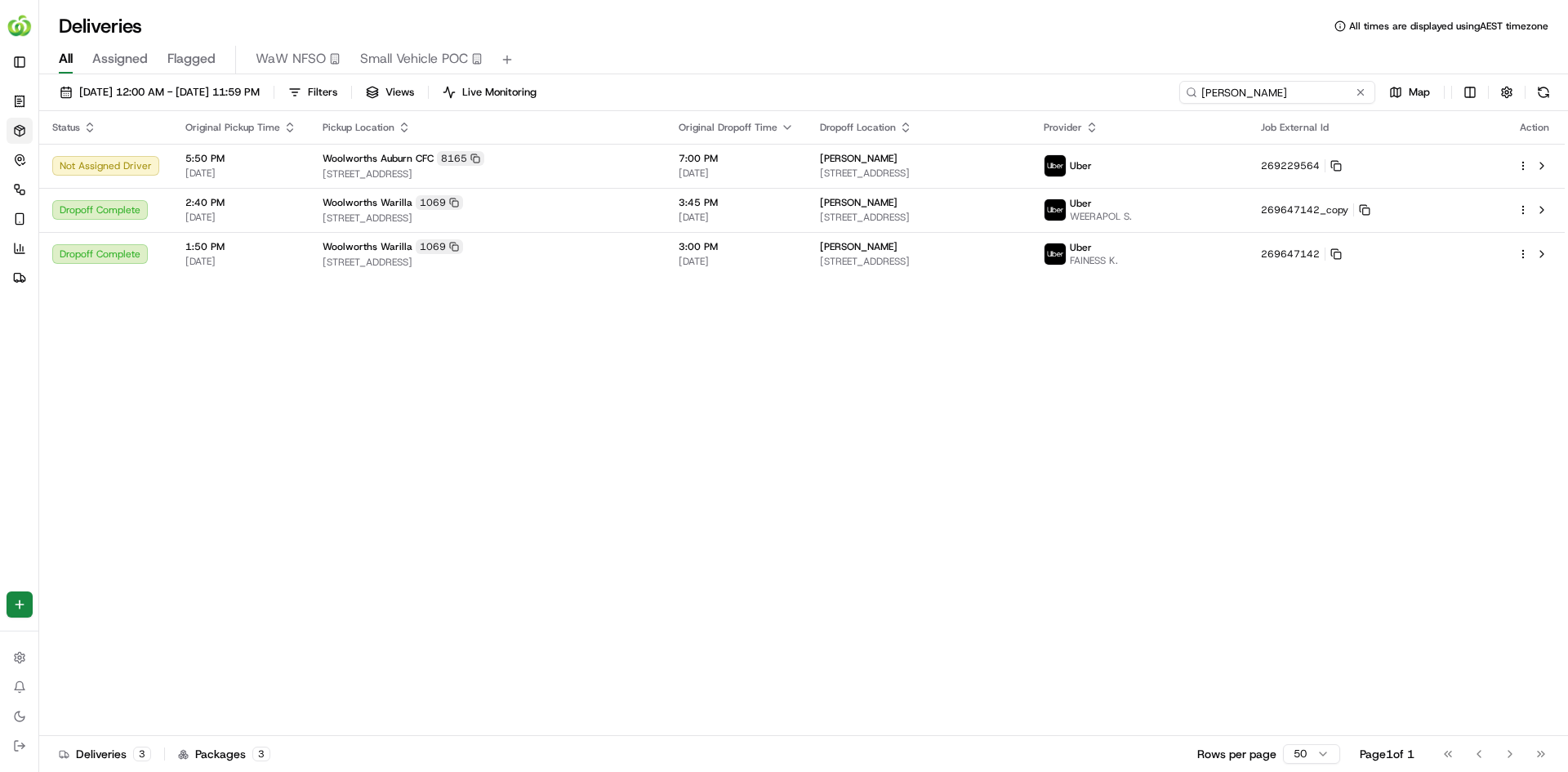
drag, startPoint x: 1298, startPoint y: 90, endPoint x: 1085, endPoint y: 83, distance: 213.1
click at [1085, 83] on div "16/09/2025 12:00 AM - 16/09/2025 11:59 PM Filters Views Live Monitoring william…" at bounding box center [803, 96] width 1528 height 30
type input "copy"
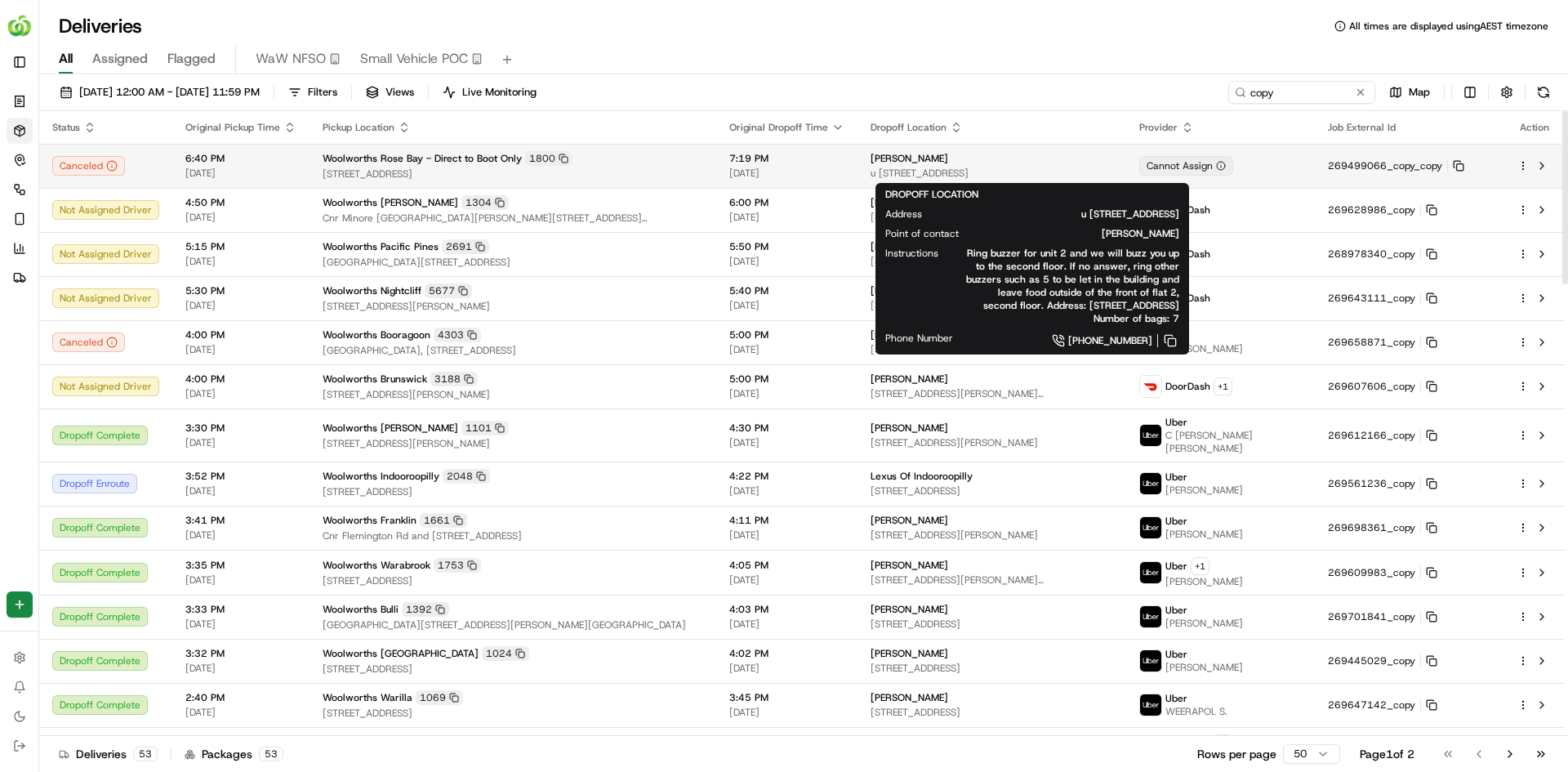
drag, startPoint x: 1091, startPoint y: 172, endPoint x: 1523, endPoint y: 152, distance: 432.5
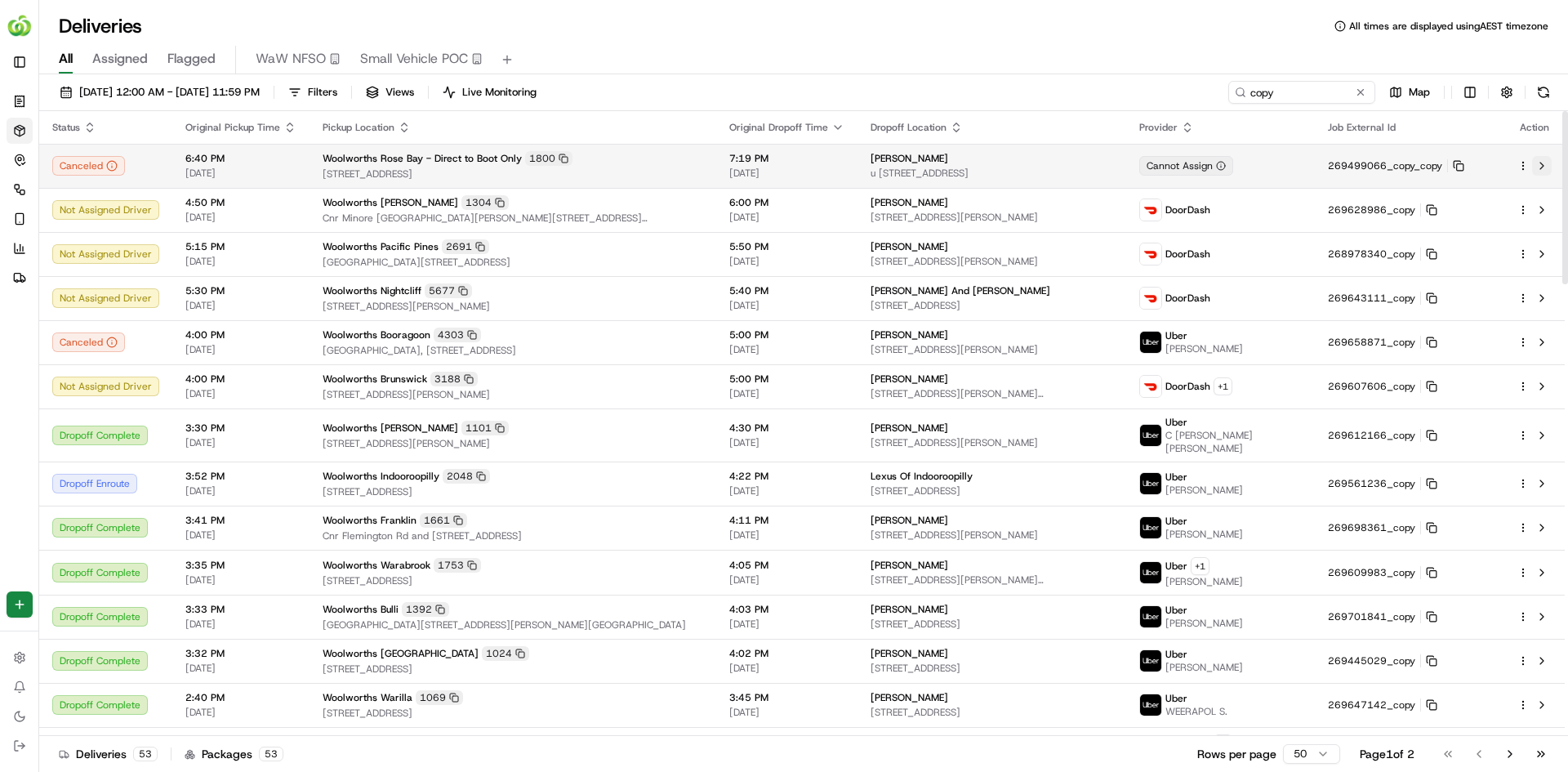
drag, startPoint x: 1523, startPoint y: 152, endPoint x: 1543, endPoint y: 169, distance: 26.2
drag, startPoint x: 1543, startPoint y: 169, endPoint x: 1543, endPoint y: 155, distance: 14.0
click at [1543, 155] on td at bounding box center [1534, 166] width 60 height 44
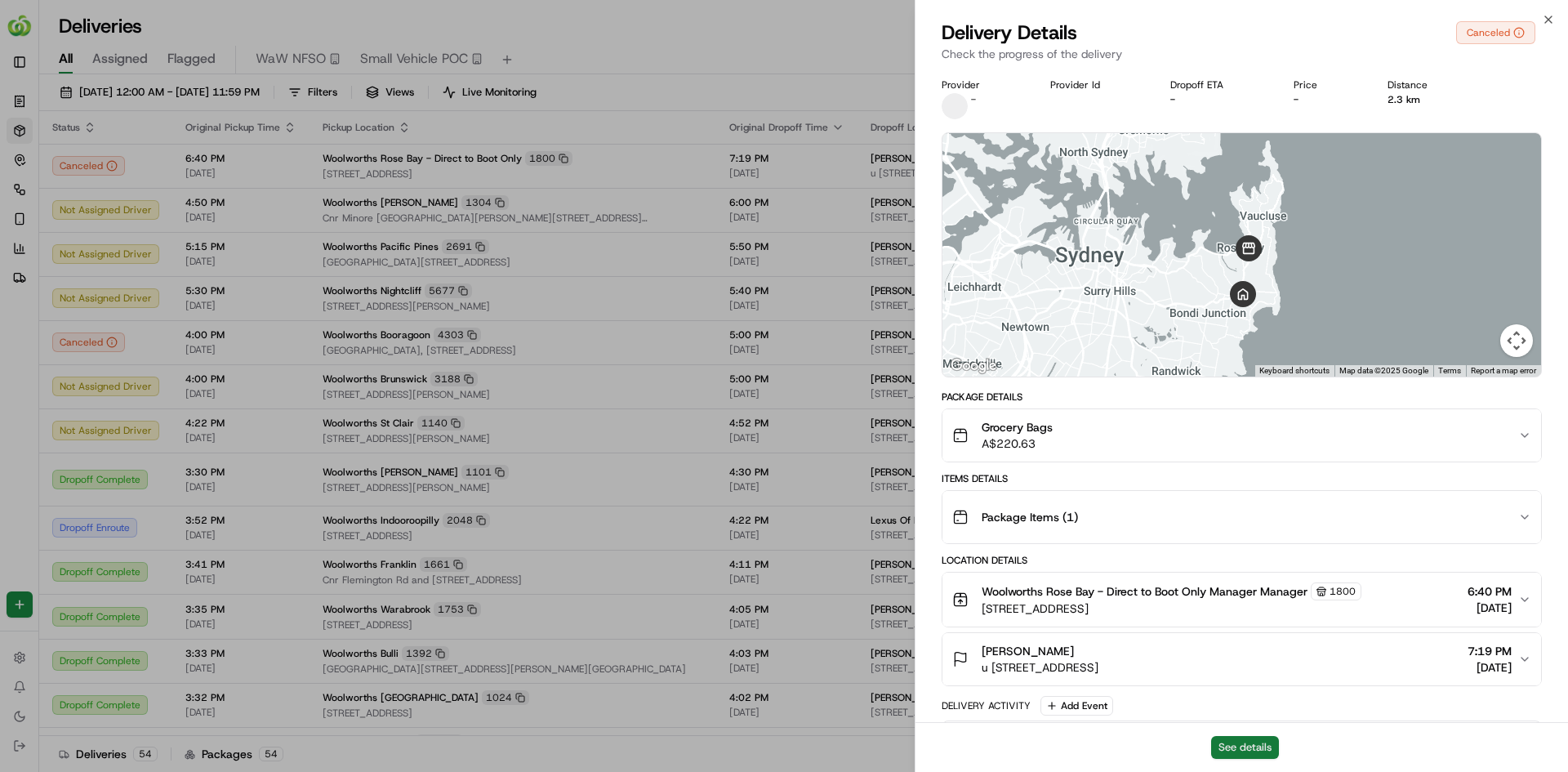
click at [1229, 749] on button "See details" at bounding box center [1244, 747] width 67 height 23
